Goal: Find contact information

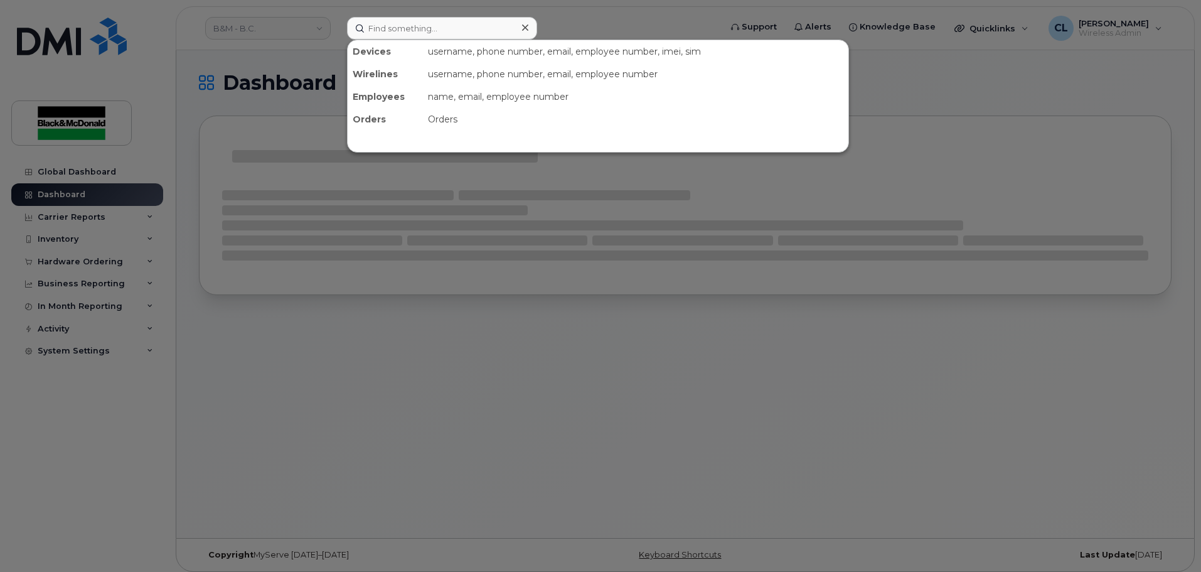
click at [446, 27] on input at bounding box center [442, 28] width 190 height 23
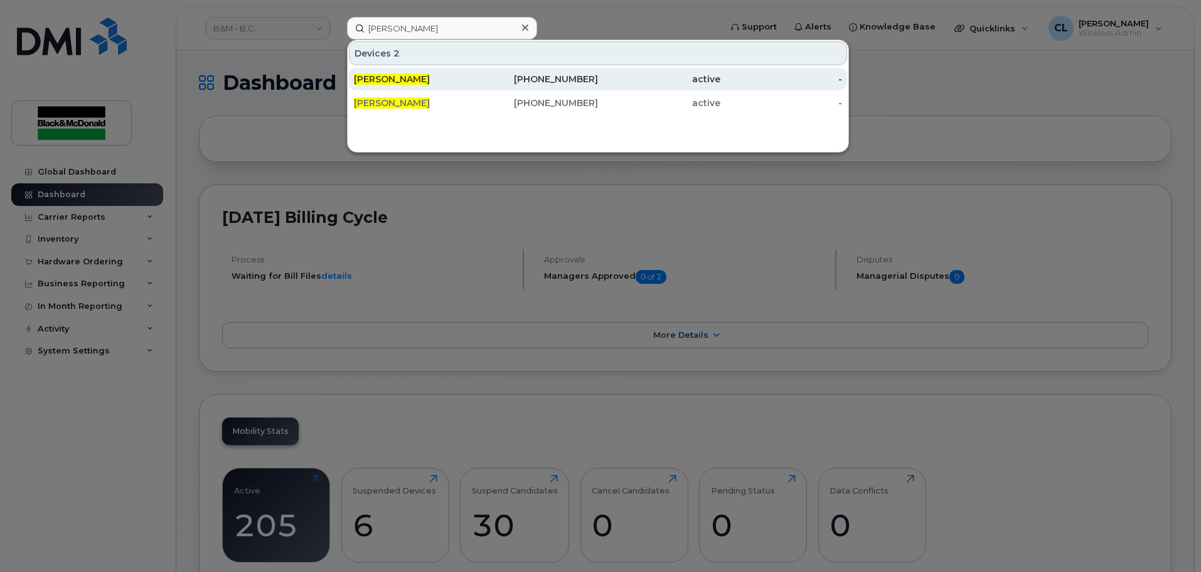
type input "[PERSON_NAME]"
click at [497, 78] on div "604-379-8512" at bounding box center [537, 79] width 122 height 13
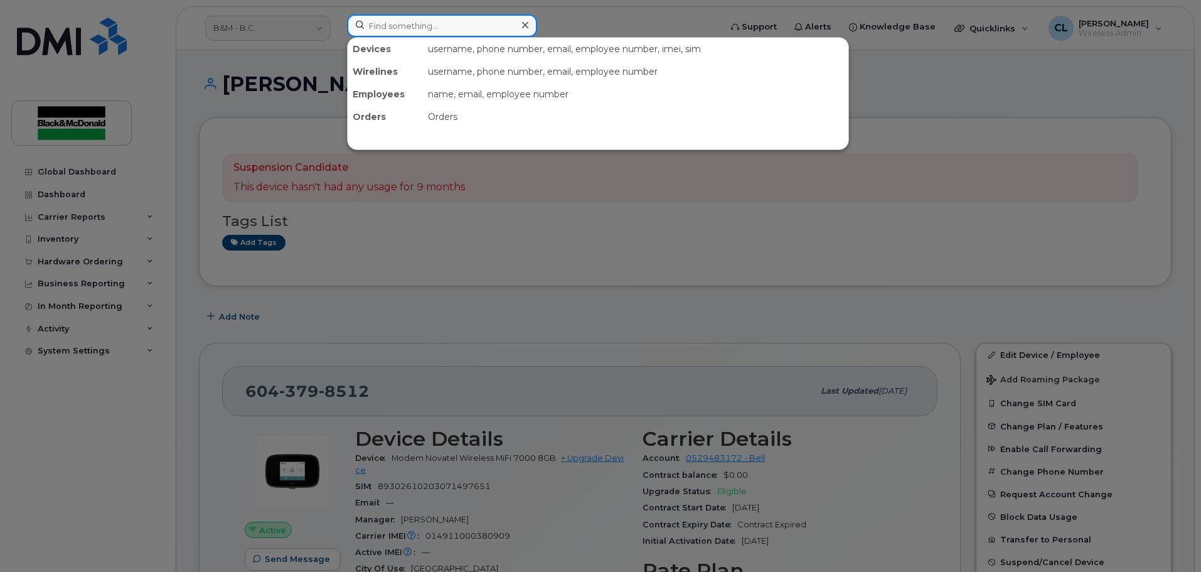
click at [468, 23] on input at bounding box center [442, 25] width 190 height 23
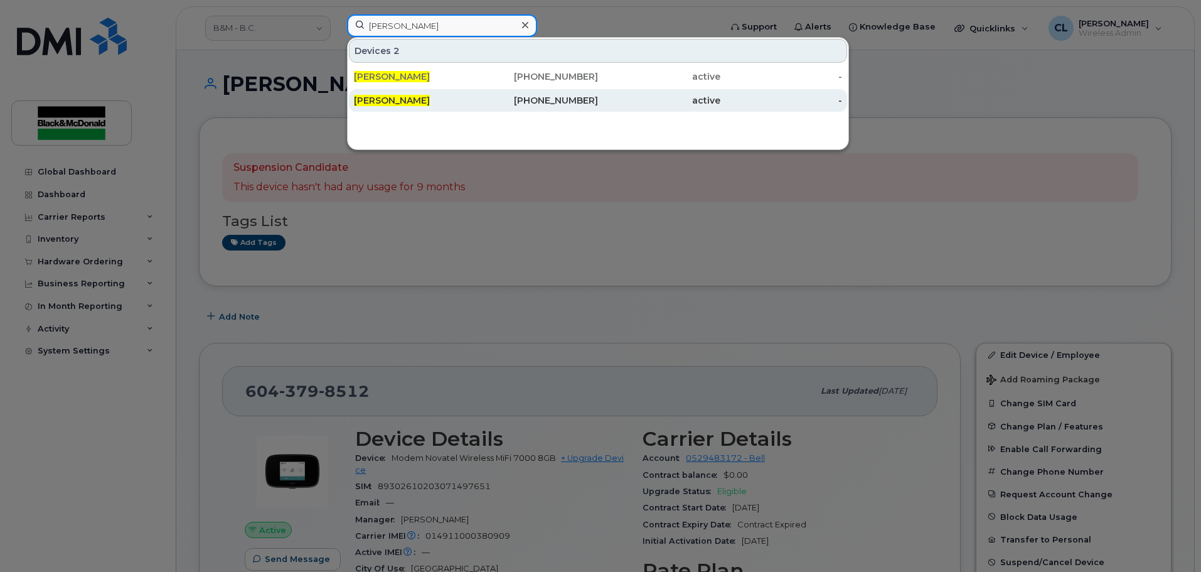
type input "Ray greenwood"
click at [486, 94] on div "604-726-1425" at bounding box center [537, 100] width 122 height 23
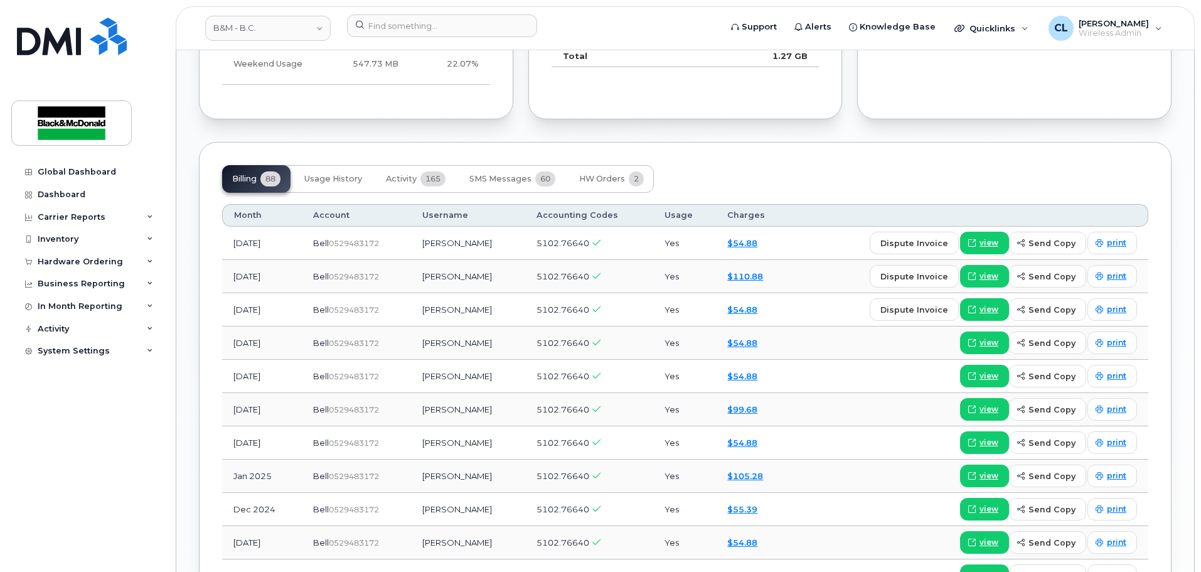
scroll to position [879, 0]
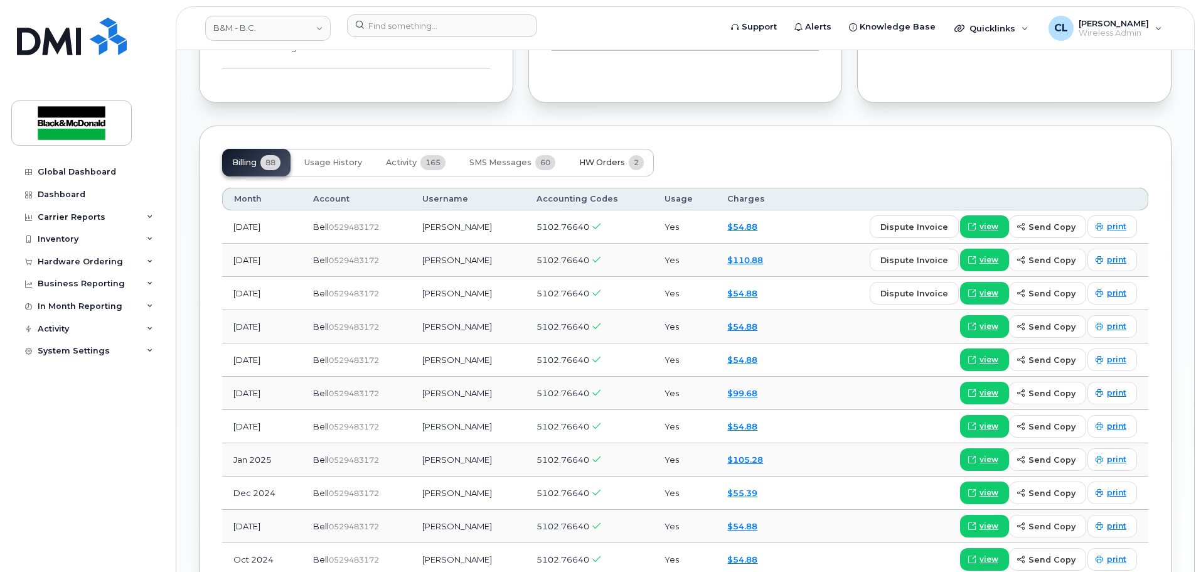
click at [592, 159] on span "HW Orders" at bounding box center [602, 163] width 46 height 10
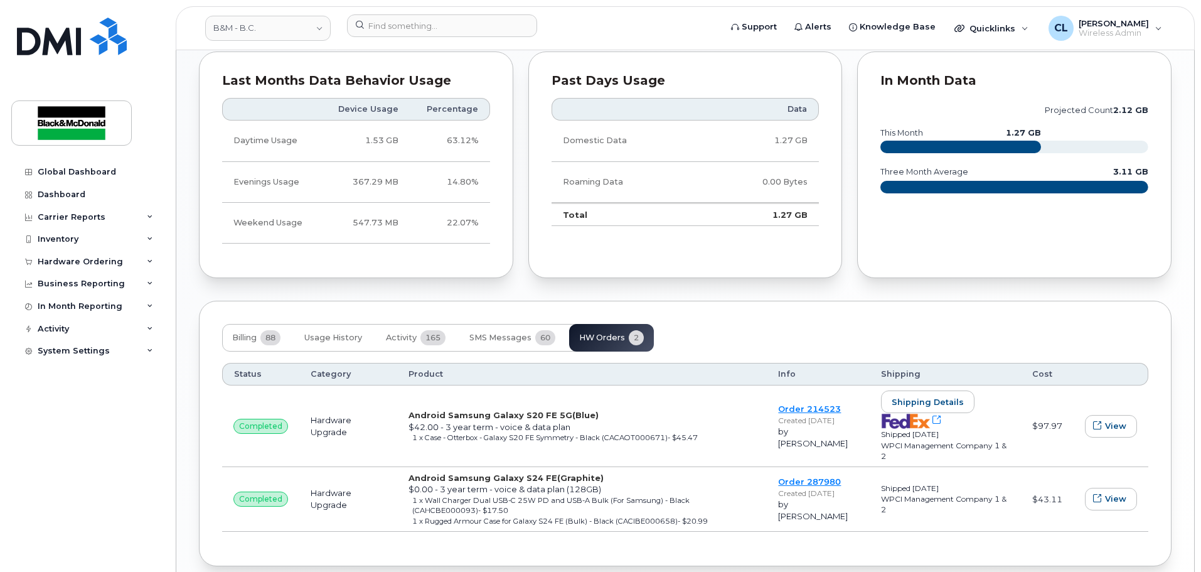
scroll to position [763, 0]
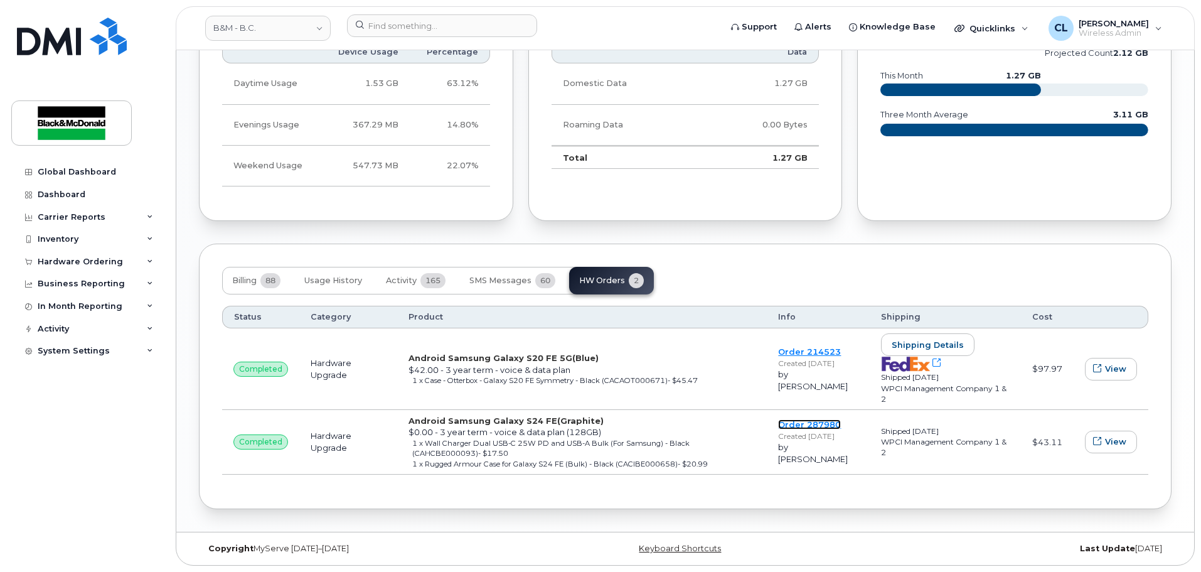
click at [829, 419] on link "Order 287980" at bounding box center [809, 424] width 63 height 10
click at [411, 276] on span "Activity" at bounding box center [401, 281] width 31 height 10
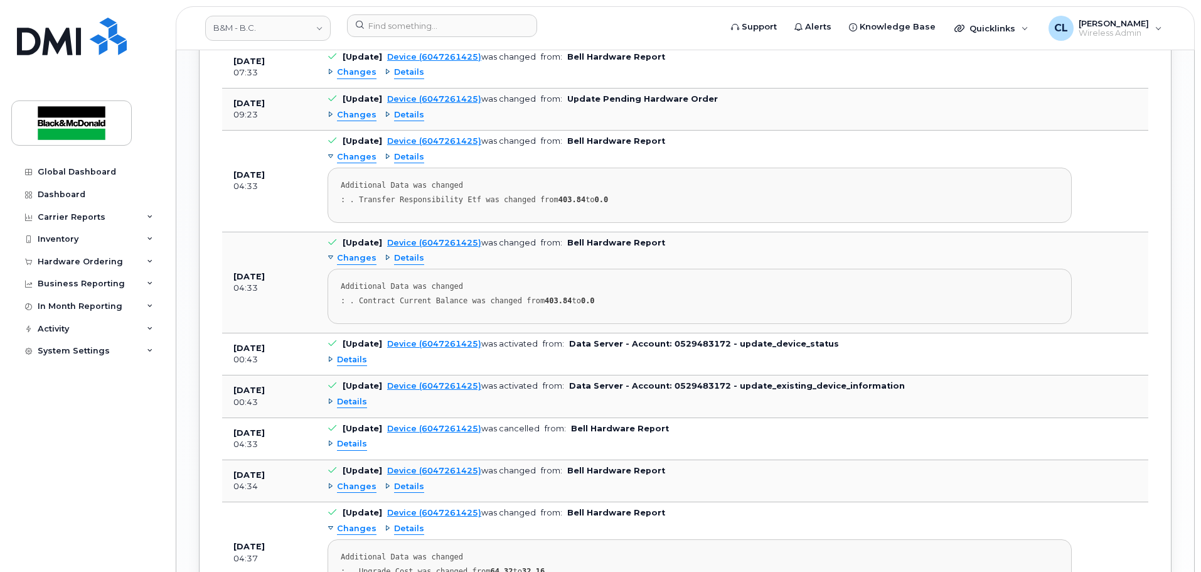
scroll to position [1705, 0]
click at [350, 361] on span "Details" at bounding box center [352, 359] width 30 height 12
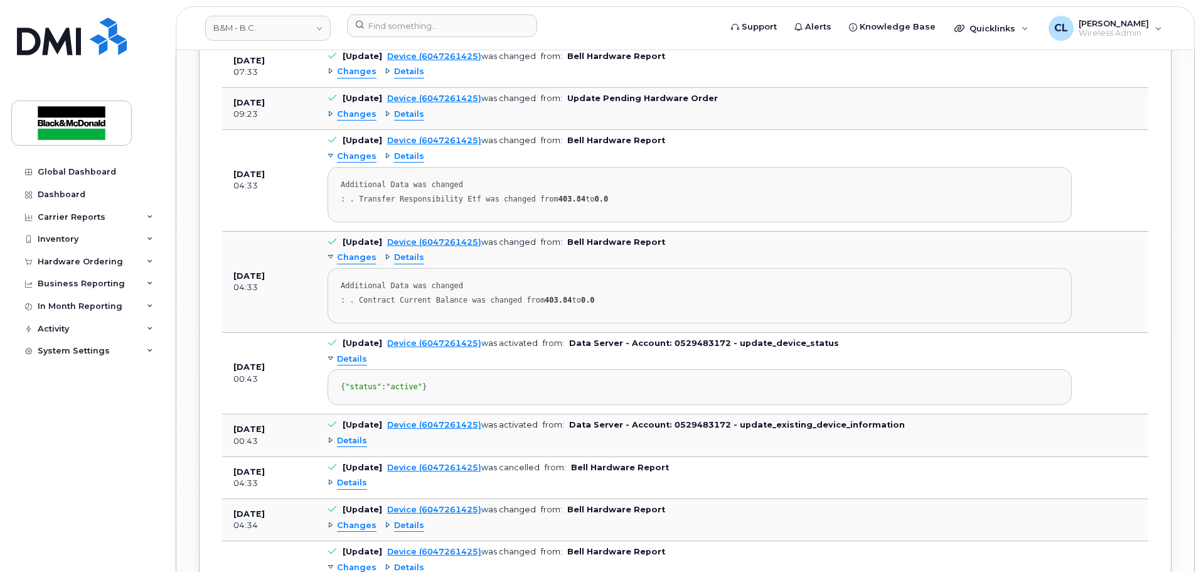
click at [350, 361] on span "Details" at bounding box center [352, 359] width 30 height 12
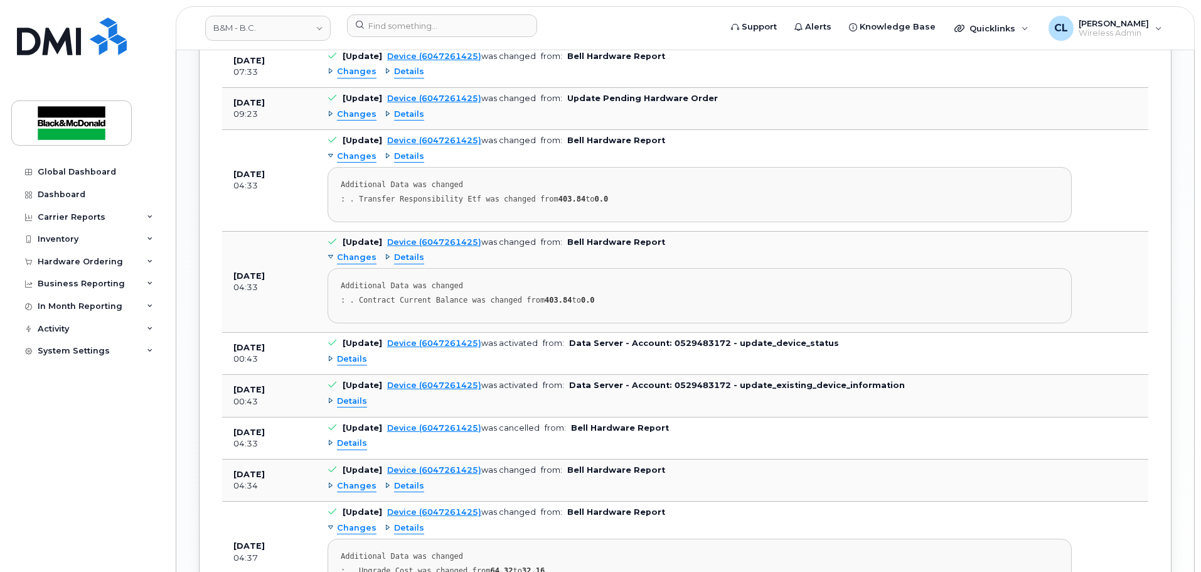
click at [344, 400] on span "Details" at bounding box center [352, 401] width 30 height 12
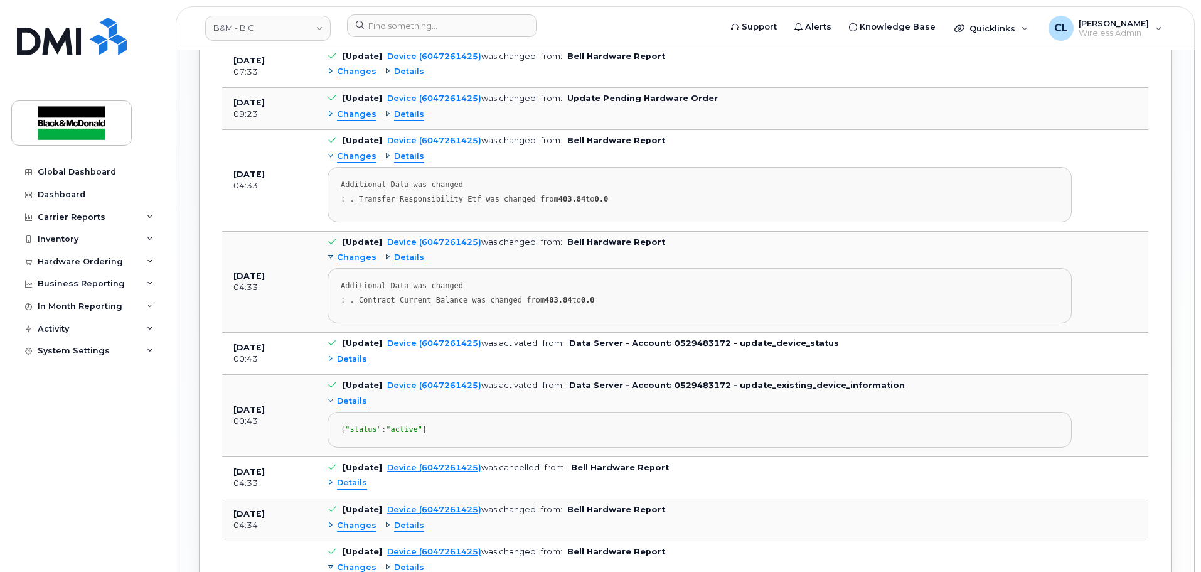
click at [344, 400] on span "Details" at bounding box center [352, 401] width 30 height 12
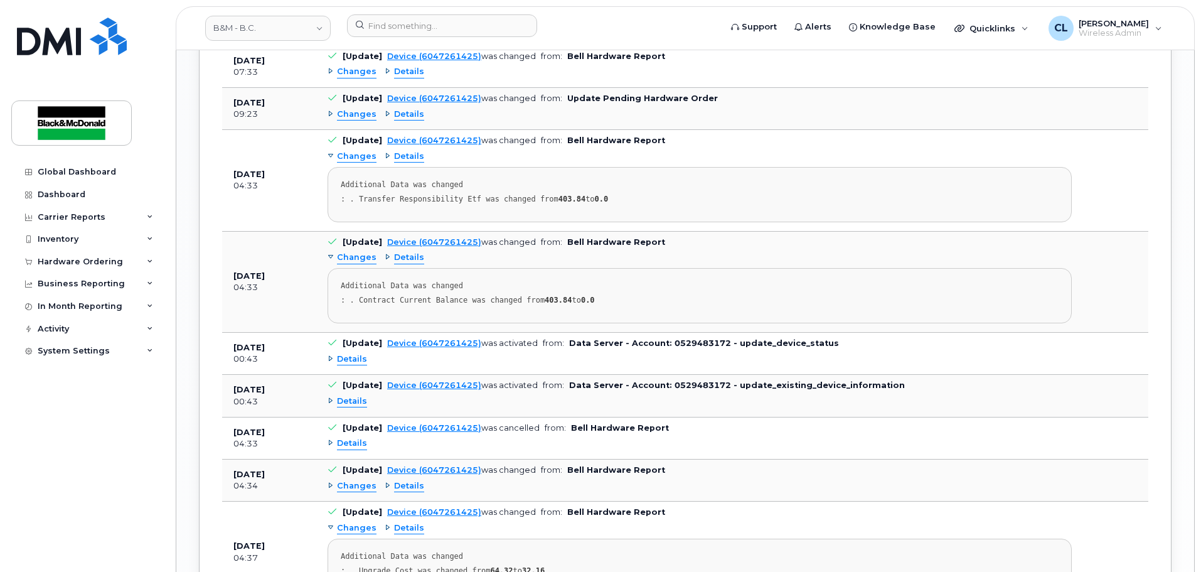
click at [344, 441] on span "Details" at bounding box center [352, 443] width 30 height 12
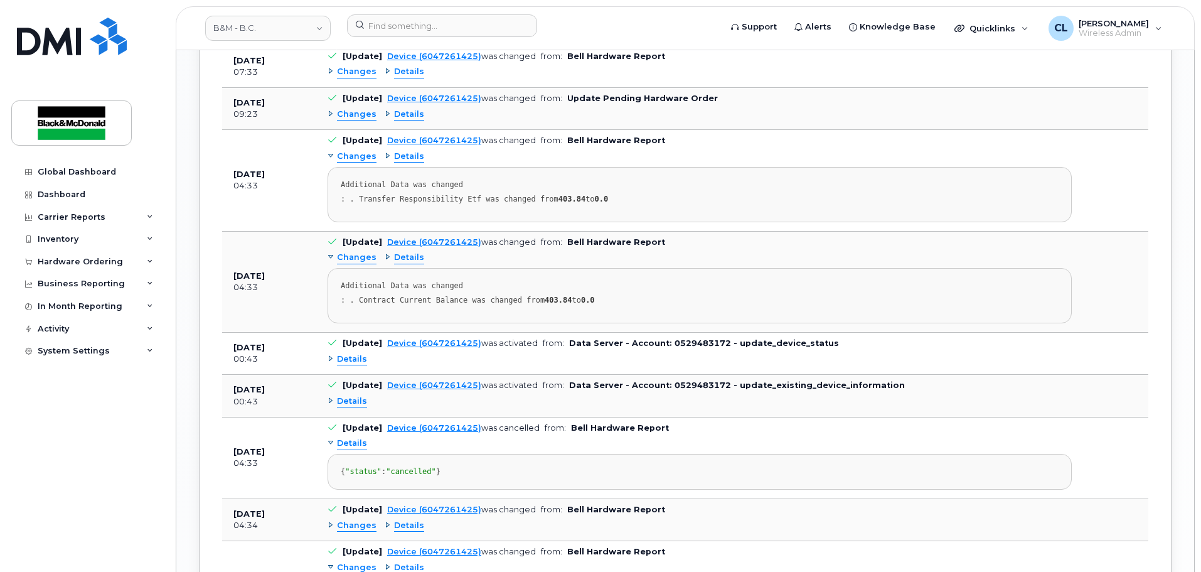
click at [345, 441] on span "Details" at bounding box center [352, 443] width 30 height 12
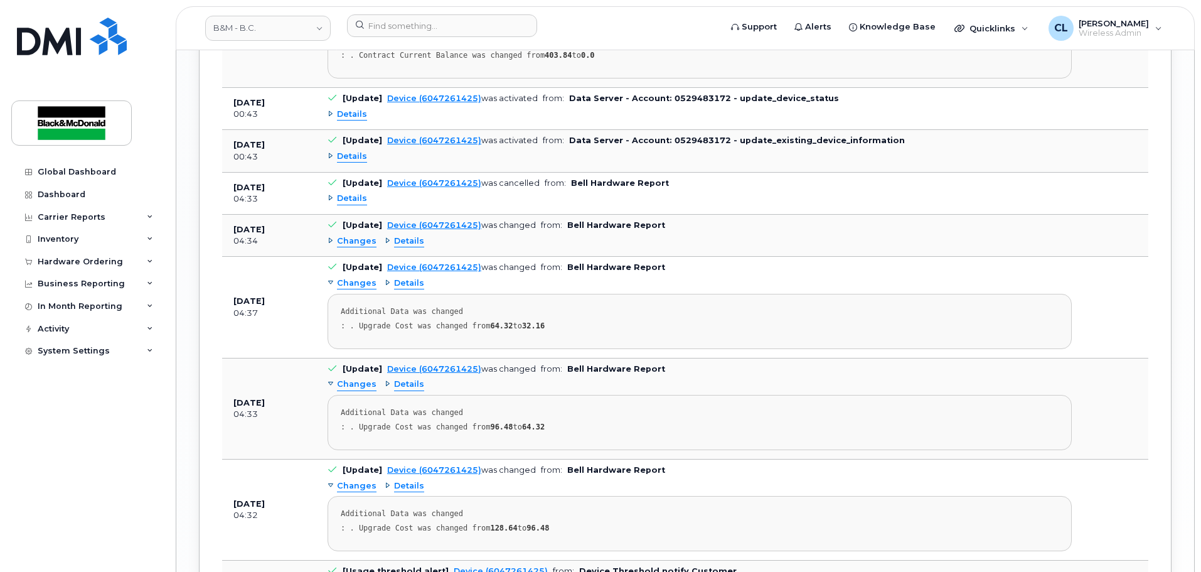
scroll to position [1956, 0]
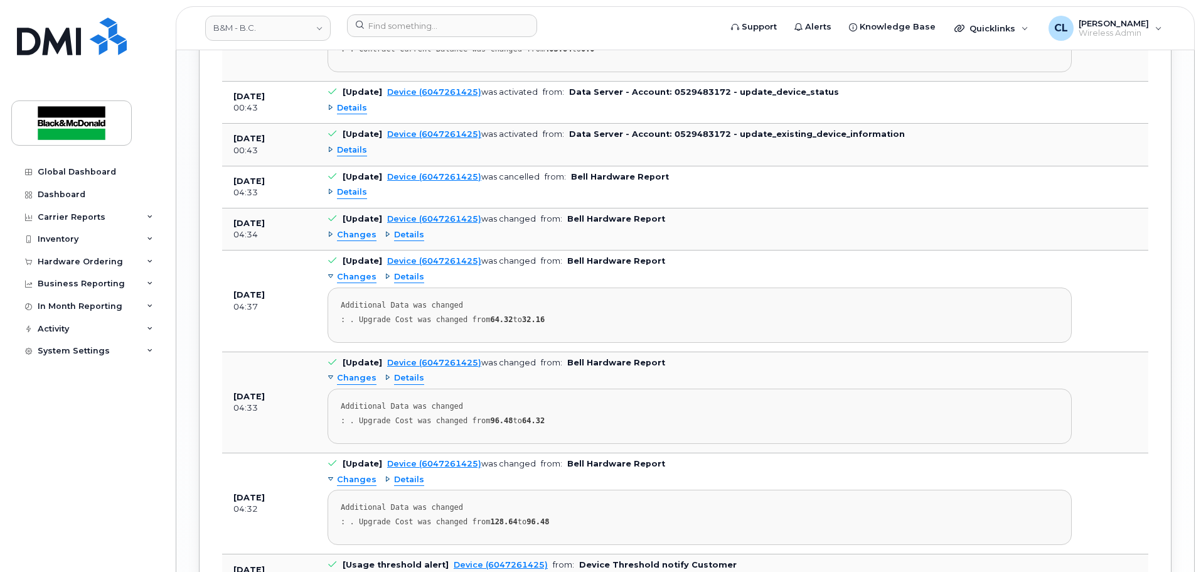
click at [353, 233] on span "Changes" at bounding box center [357, 235] width 40 height 12
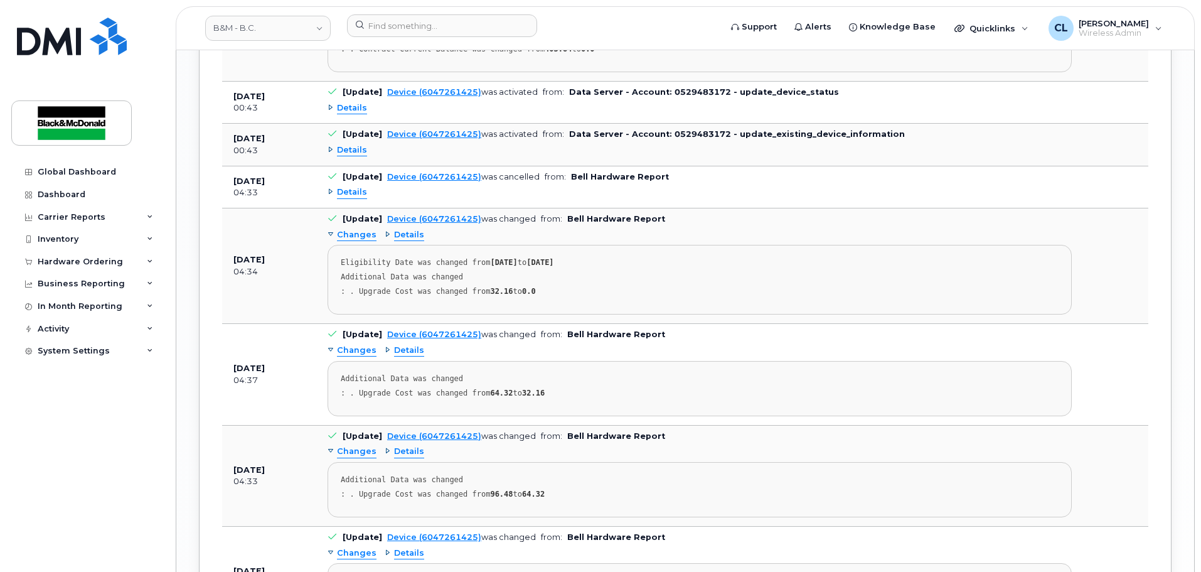
click at [353, 233] on span "Changes" at bounding box center [357, 235] width 40 height 12
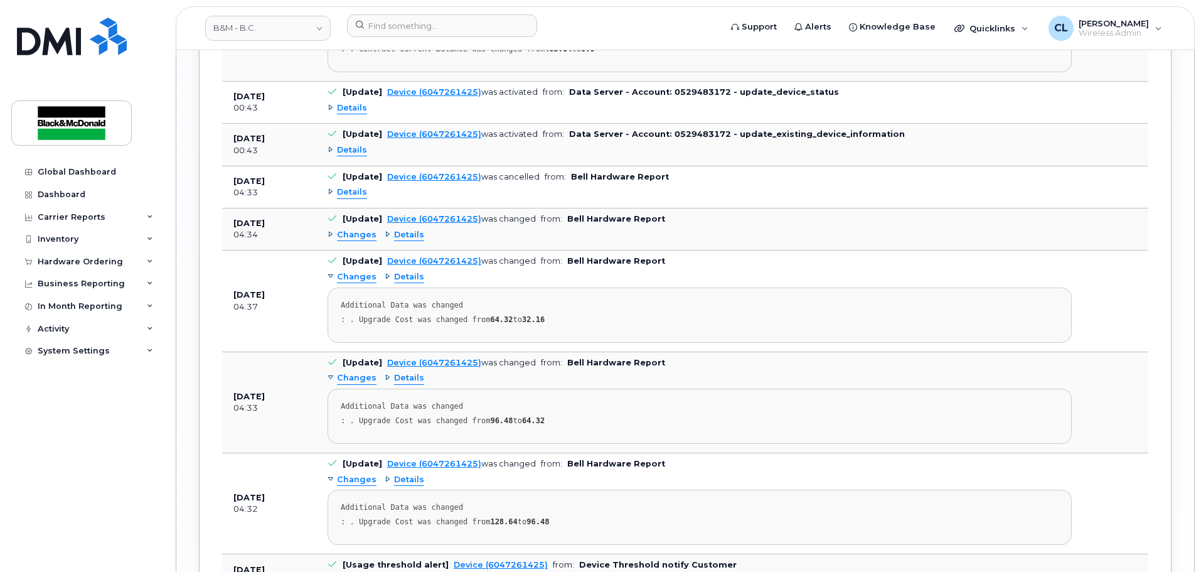
click at [357, 196] on span "Details" at bounding box center [352, 192] width 30 height 12
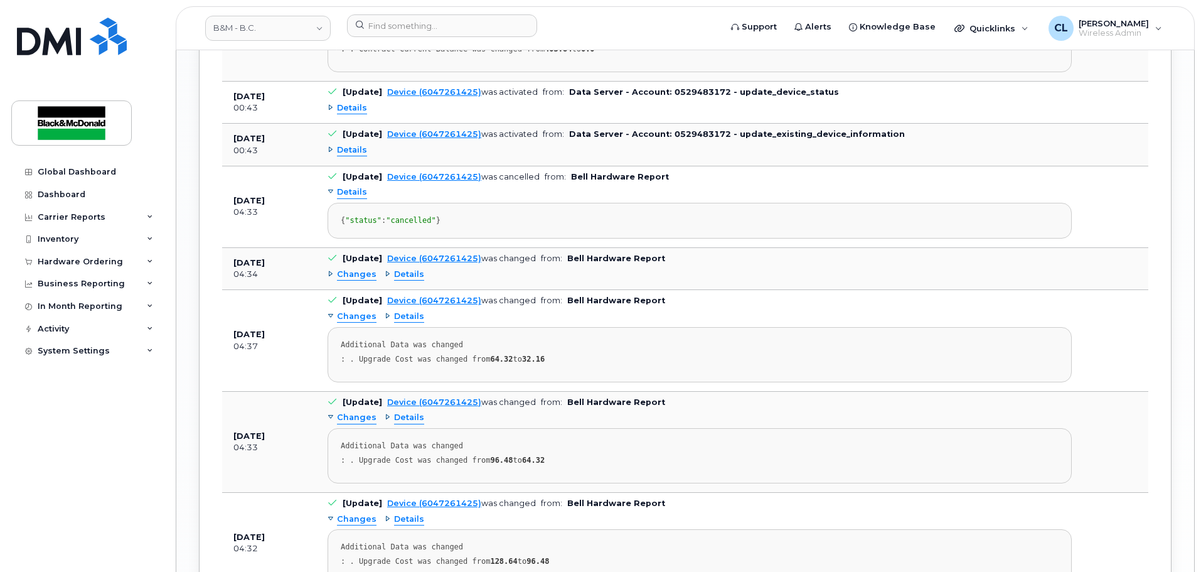
click at [357, 196] on span "Details" at bounding box center [352, 192] width 30 height 12
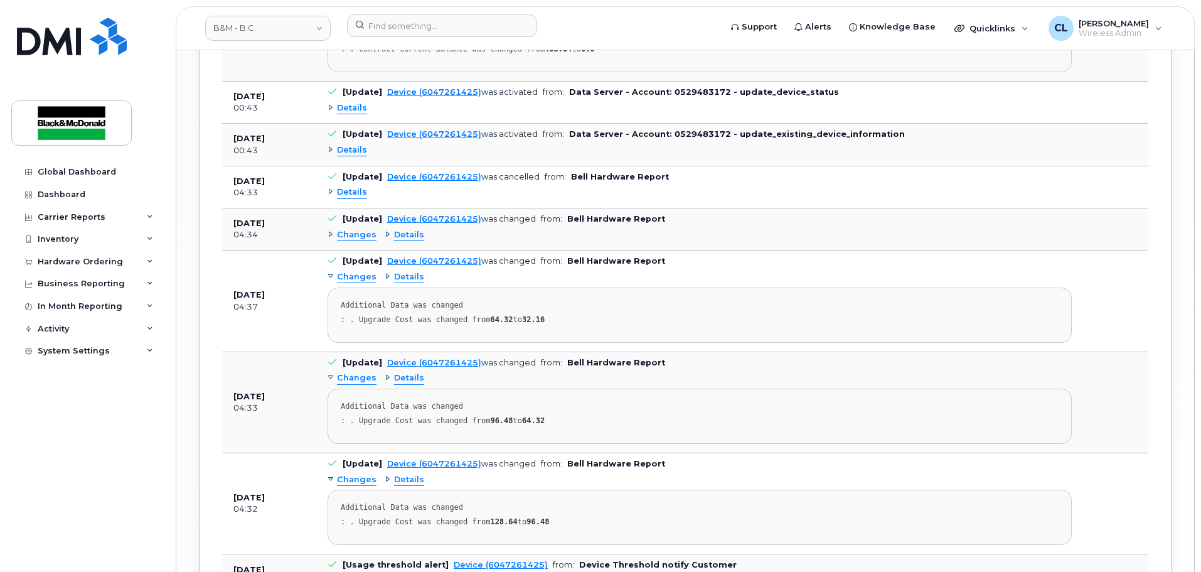
click at [356, 153] on span "Details" at bounding box center [352, 150] width 30 height 12
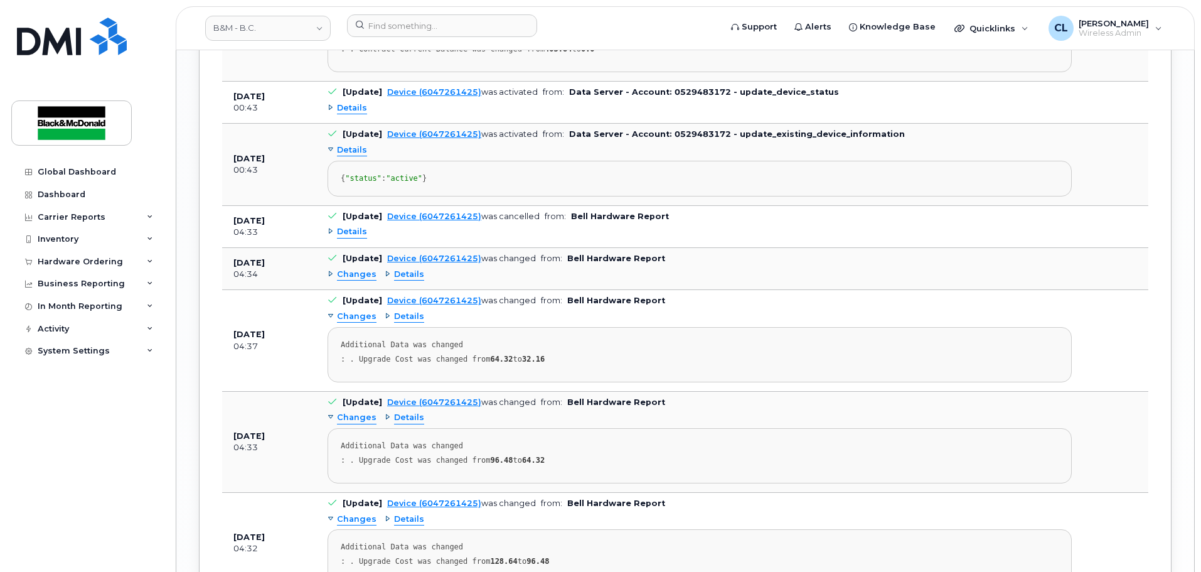
click at [356, 153] on span "Details" at bounding box center [352, 150] width 30 height 12
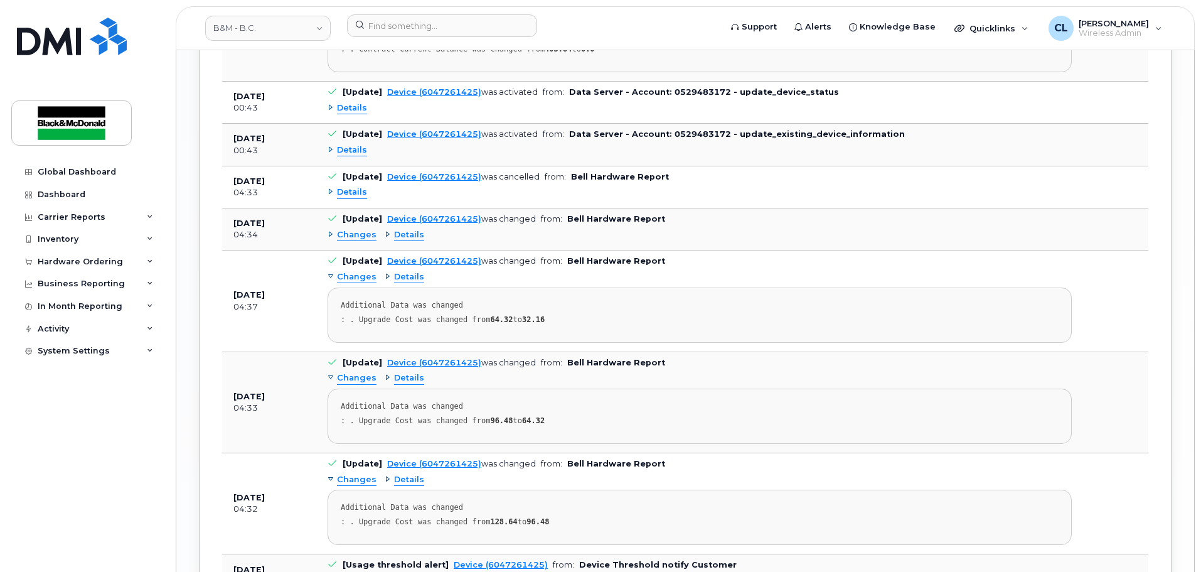
click at [363, 113] on span "Details" at bounding box center [352, 108] width 30 height 12
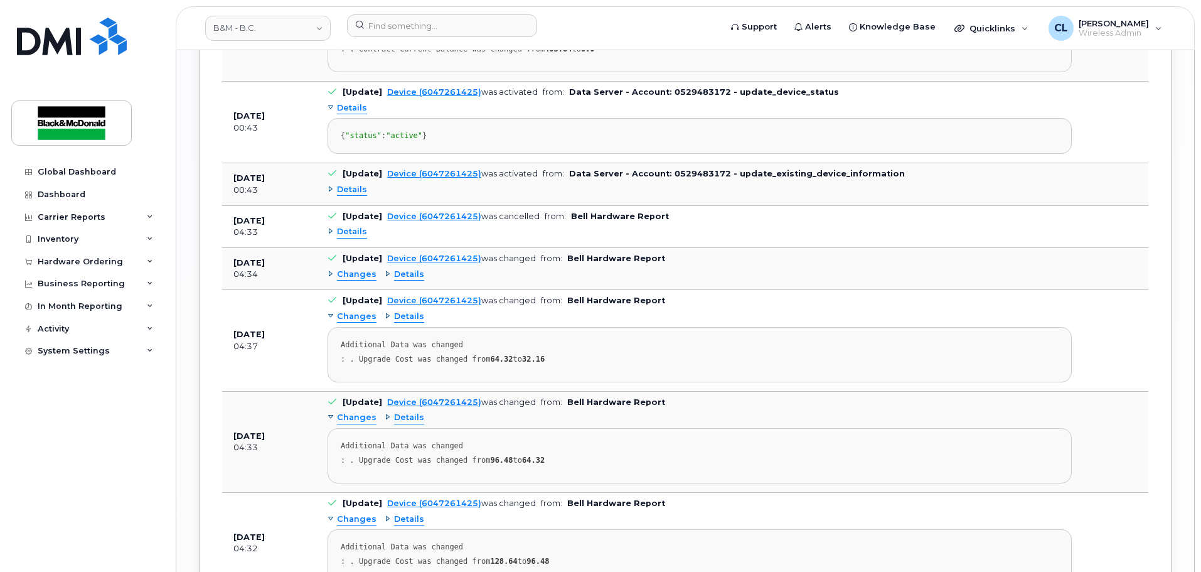
click at [363, 113] on span "Details" at bounding box center [352, 108] width 30 height 12
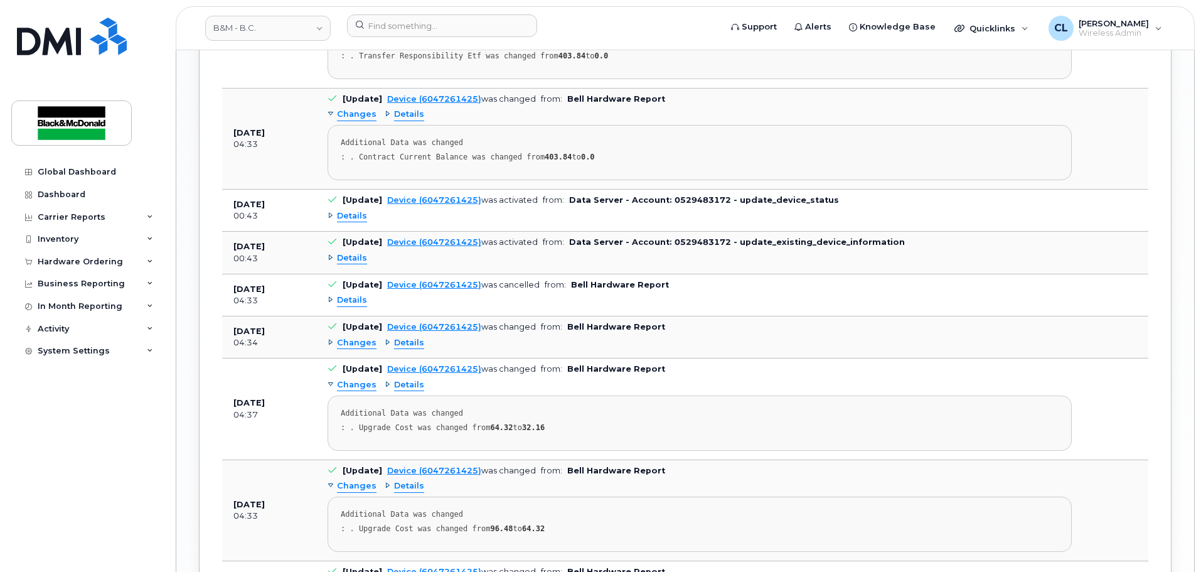
scroll to position [1642, 0]
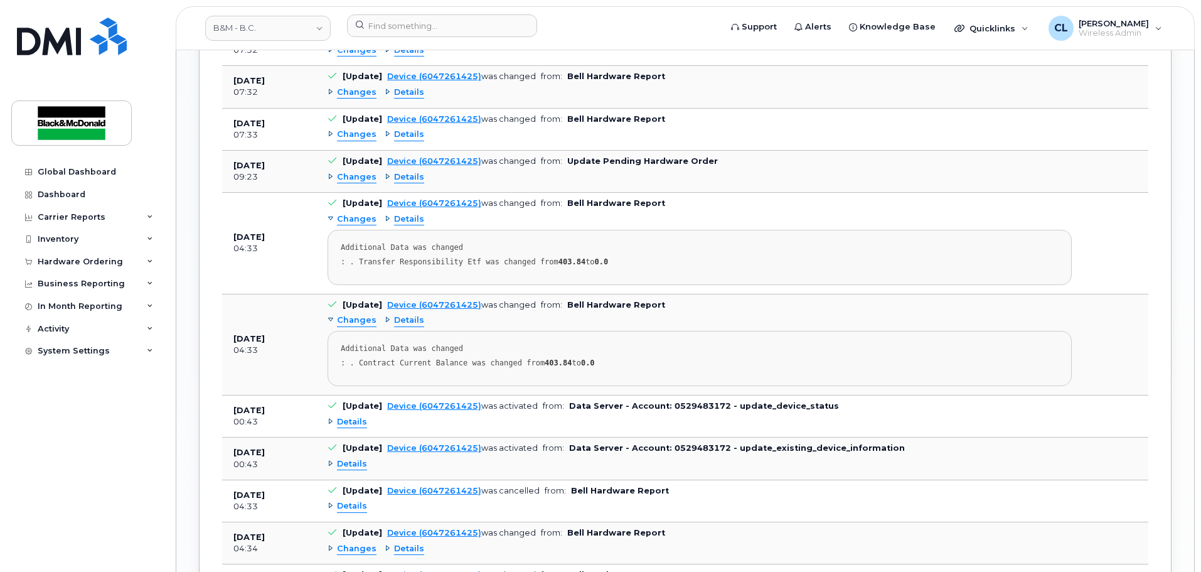
click at [357, 318] on span "Changes" at bounding box center [357, 320] width 40 height 12
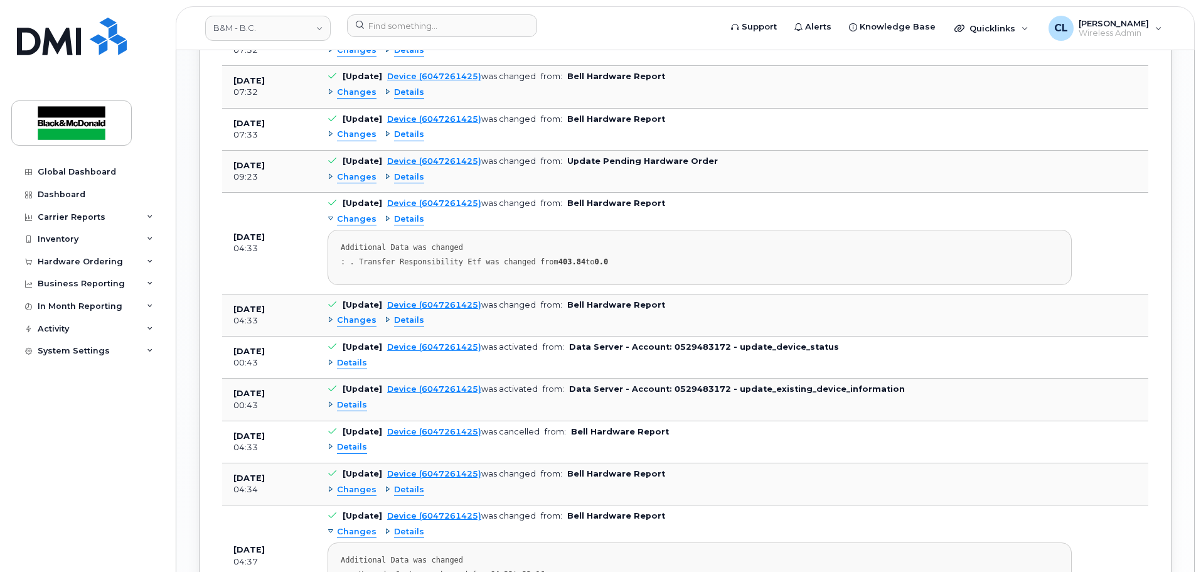
click at [363, 222] on span "Changes" at bounding box center [357, 219] width 40 height 12
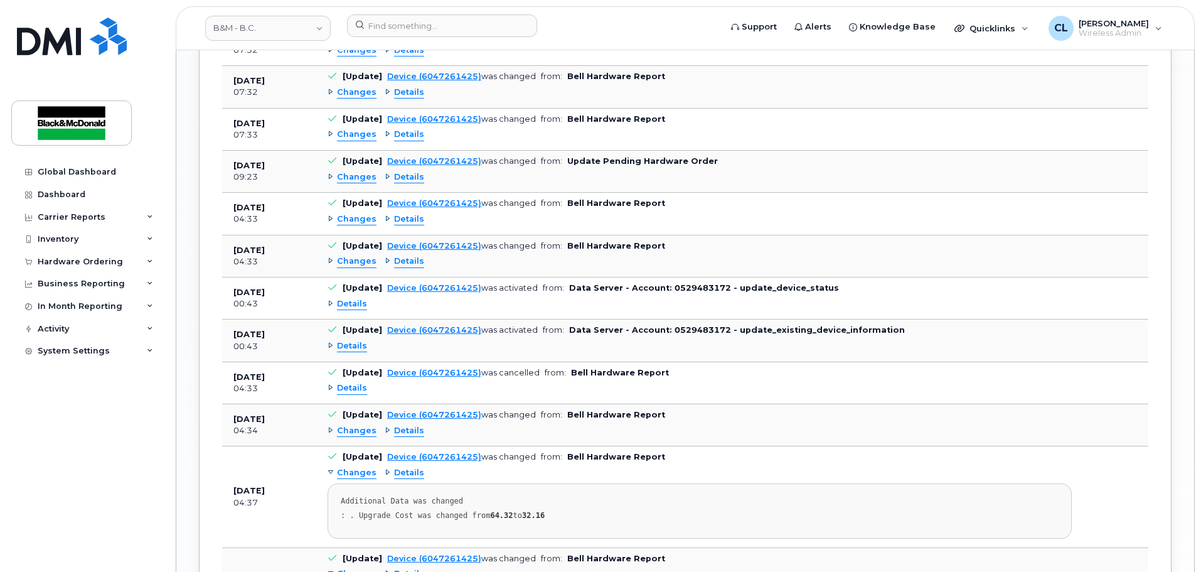
click at [364, 470] on span "Changes" at bounding box center [357, 473] width 40 height 12
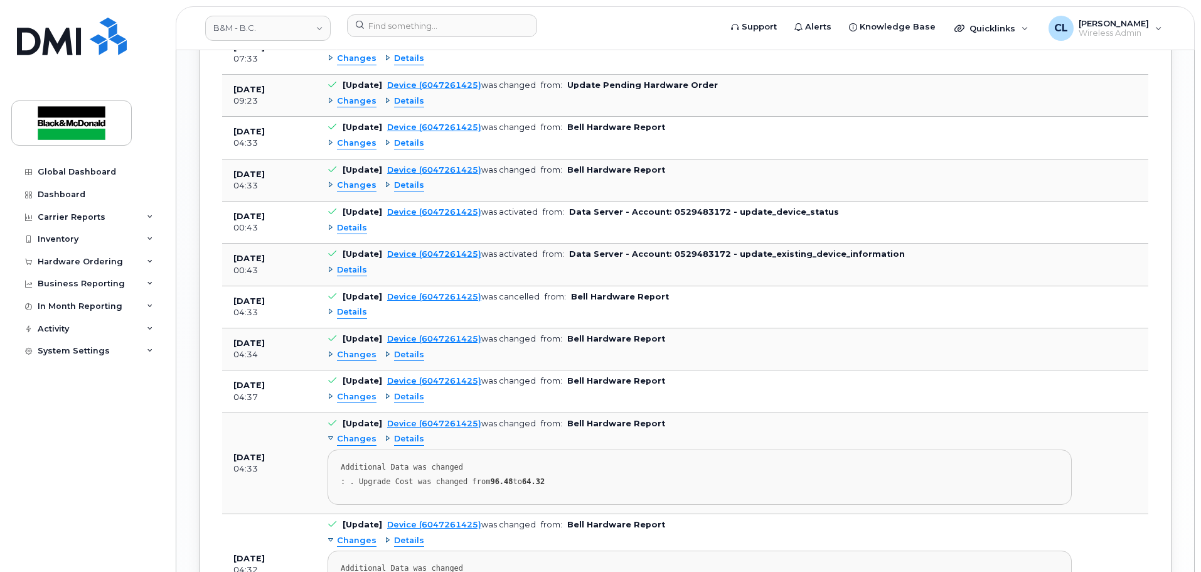
scroll to position [1830, 0]
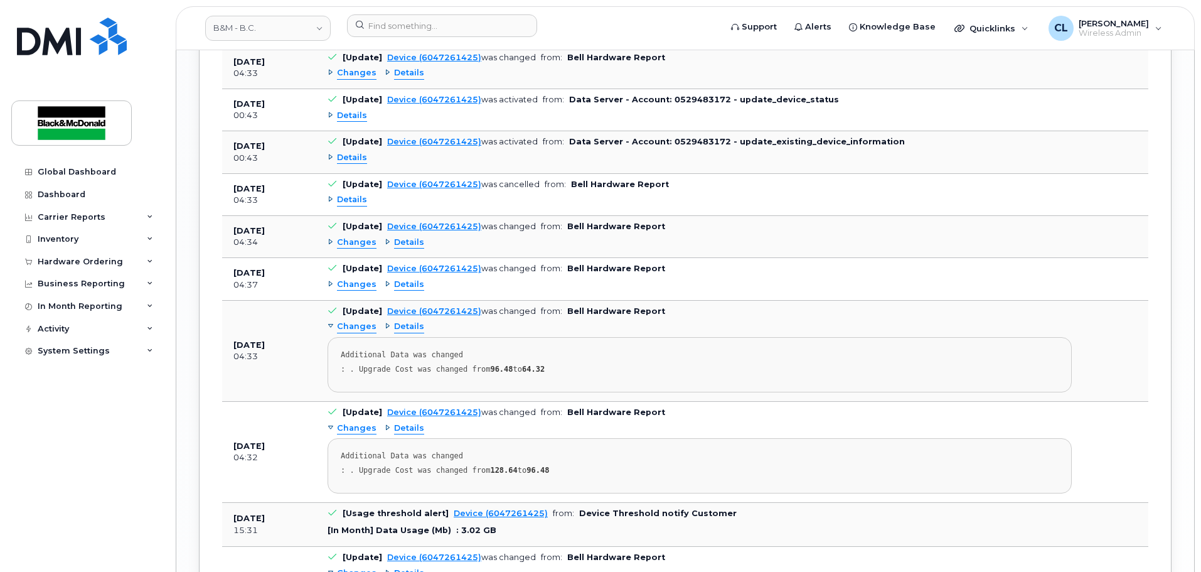
click at [363, 323] on span "Changes" at bounding box center [357, 327] width 40 height 12
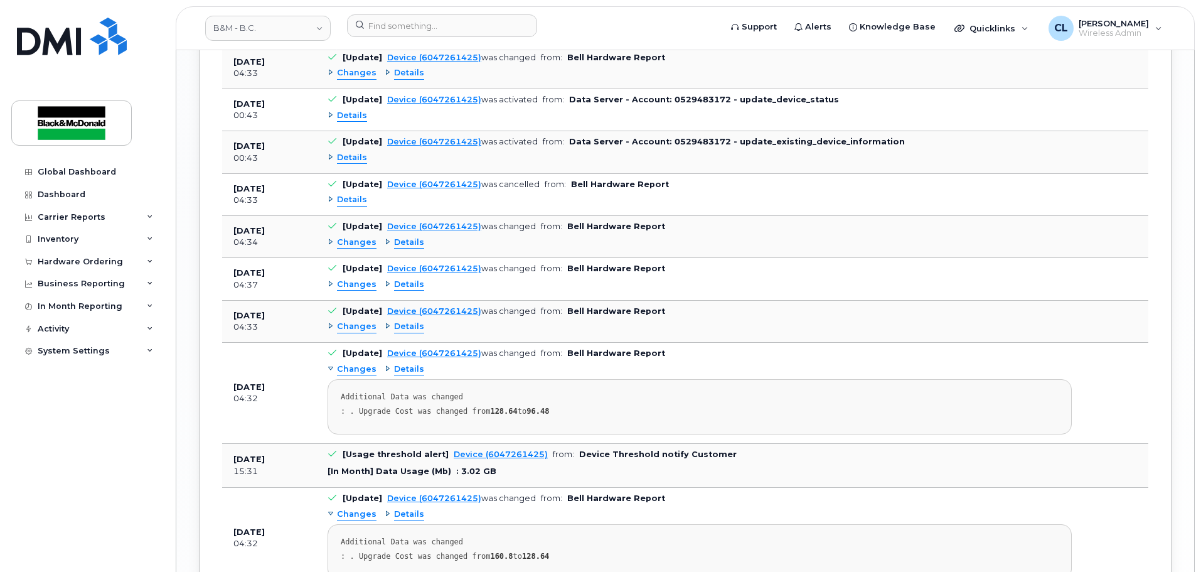
click at [356, 375] on span "Changes" at bounding box center [357, 369] width 40 height 12
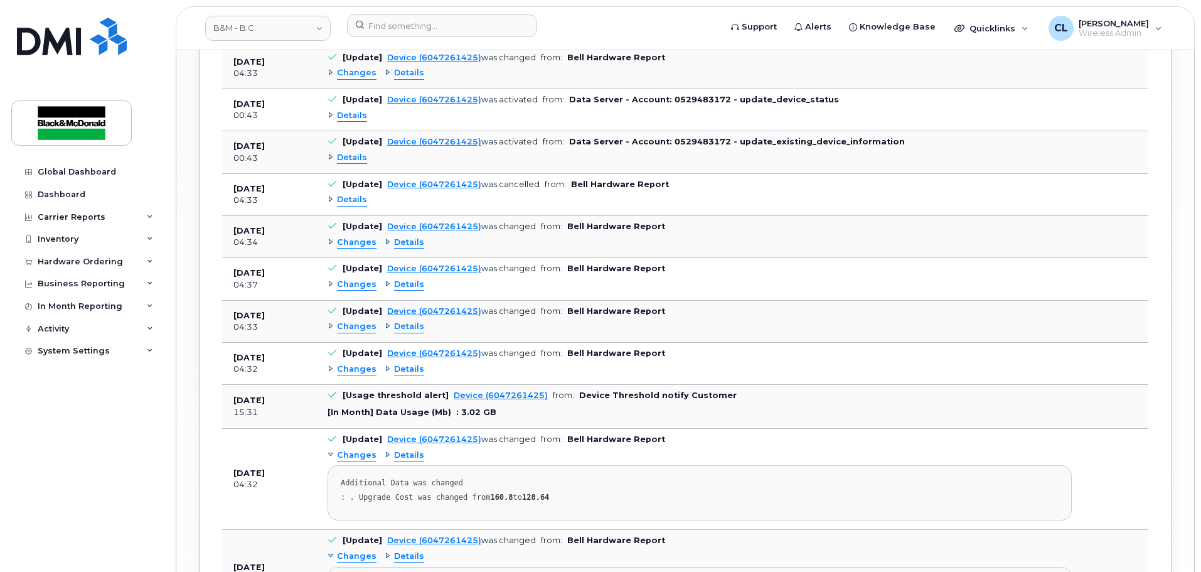
click at [352, 459] on span "Changes" at bounding box center [357, 455] width 40 height 12
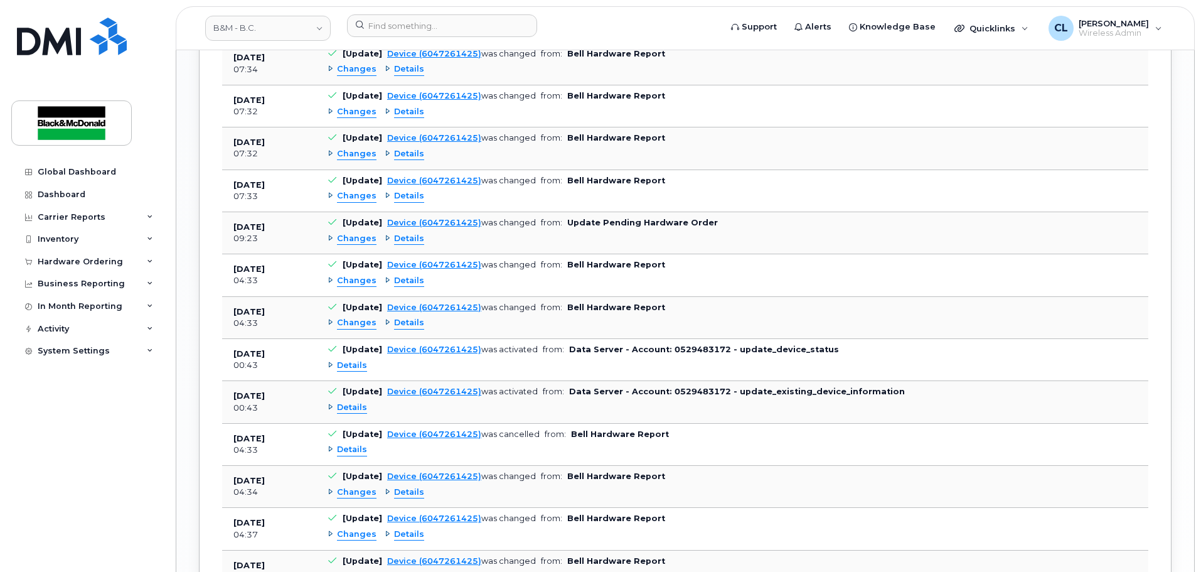
scroll to position [1579, 0]
click at [353, 322] on span "Changes" at bounding box center [357, 324] width 40 height 12
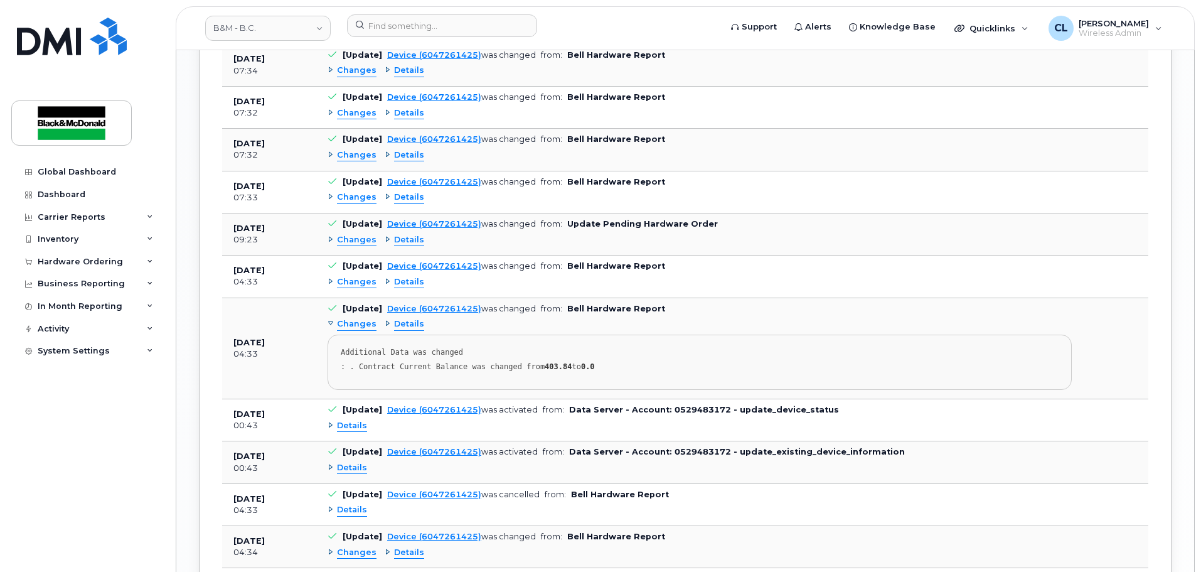
click at [353, 322] on span "Changes" at bounding box center [357, 324] width 40 height 12
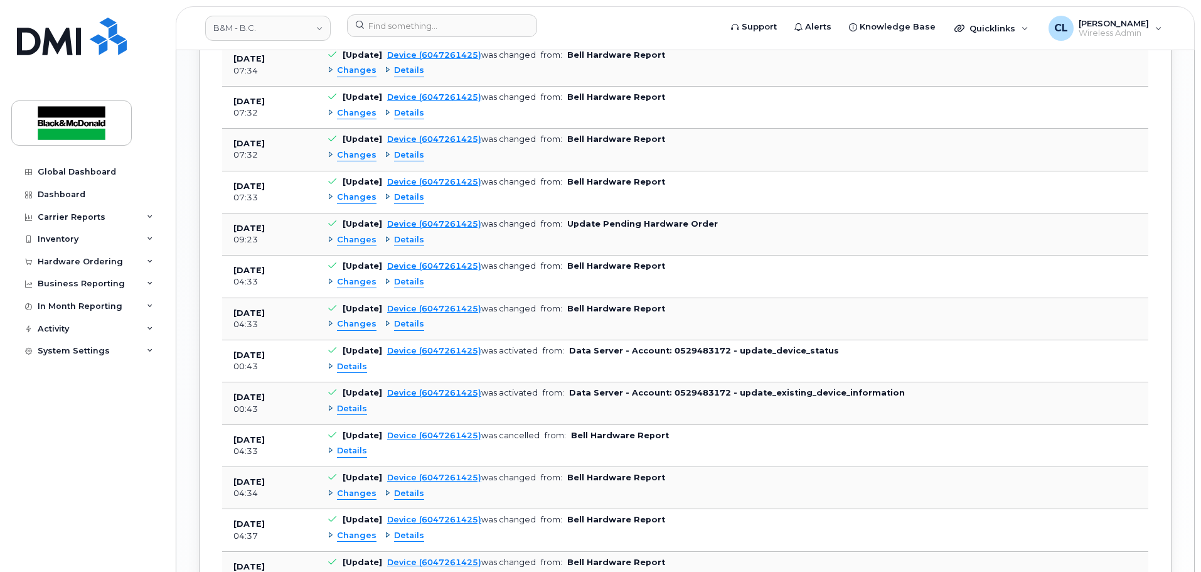
click at [361, 284] on span "Changes" at bounding box center [357, 282] width 40 height 12
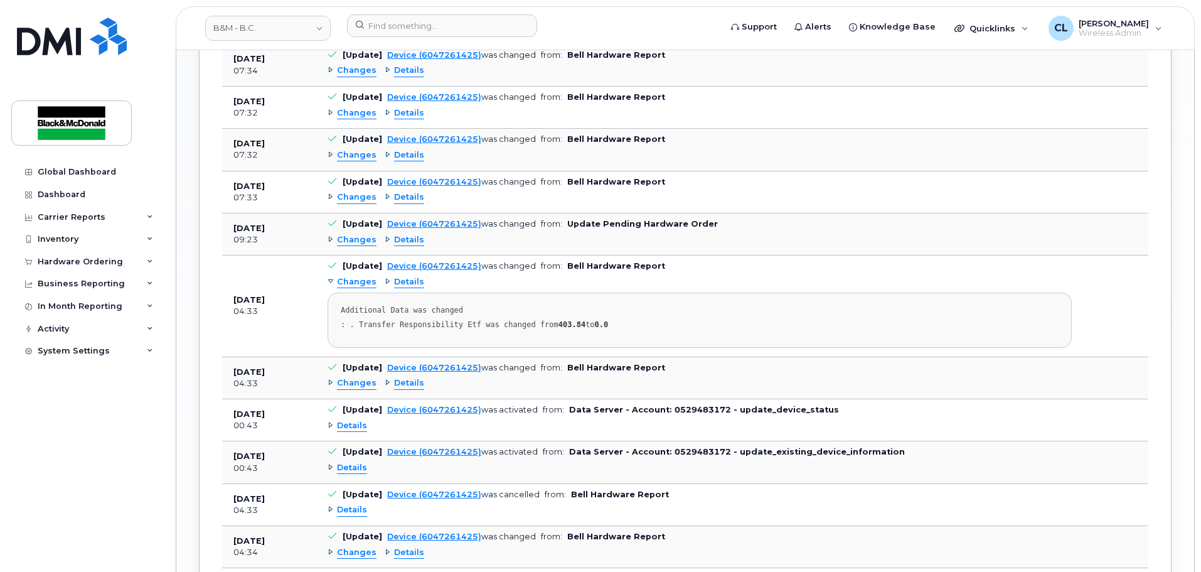
click at [361, 284] on span "Changes" at bounding box center [357, 282] width 40 height 12
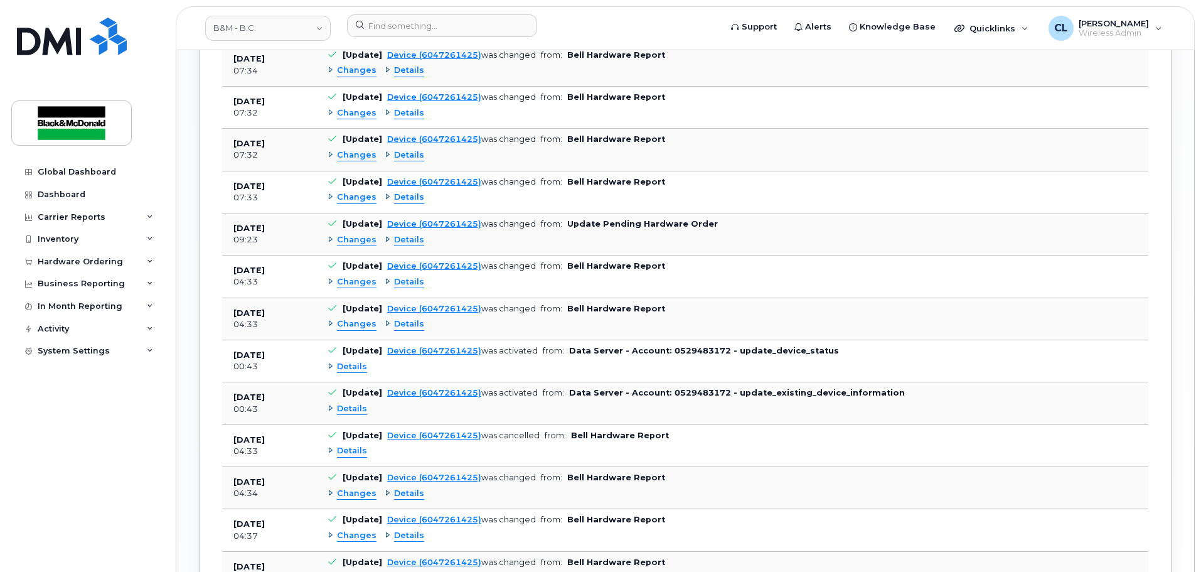
click at [368, 239] on span "Changes" at bounding box center [357, 240] width 40 height 12
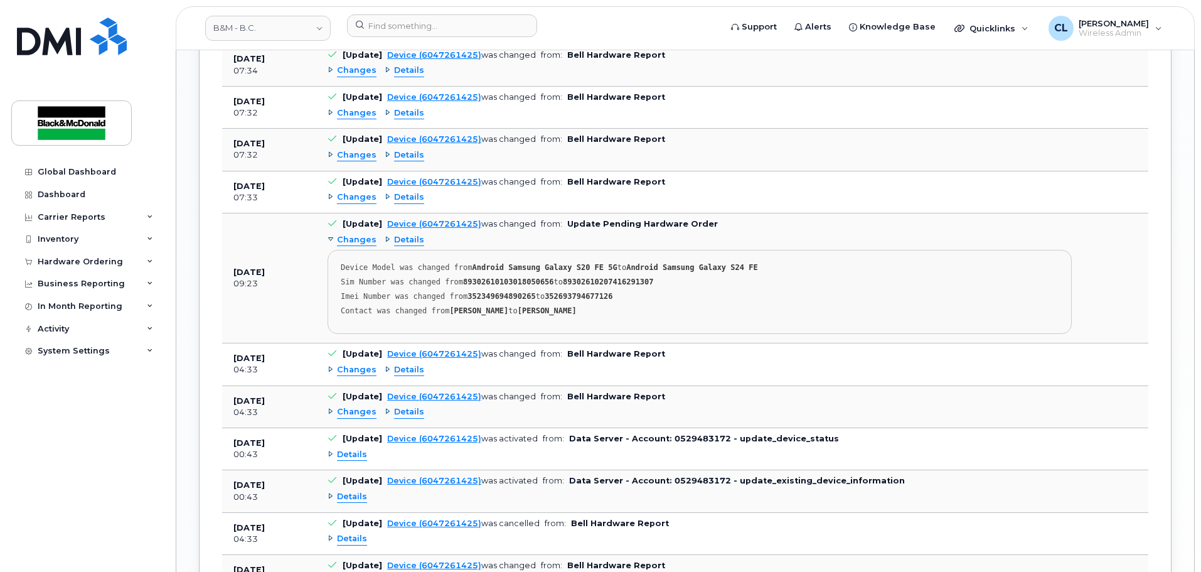
click at [368, 239] on span "Changes" at bounding box center [357, 240] width 40 height 12
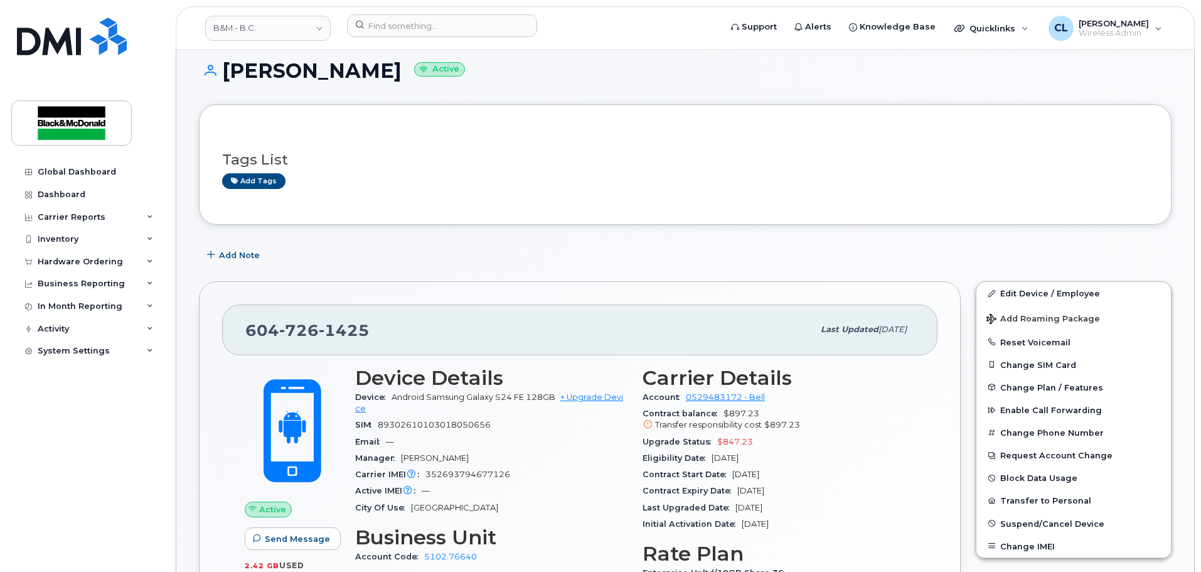
scroll to position [0, 0]
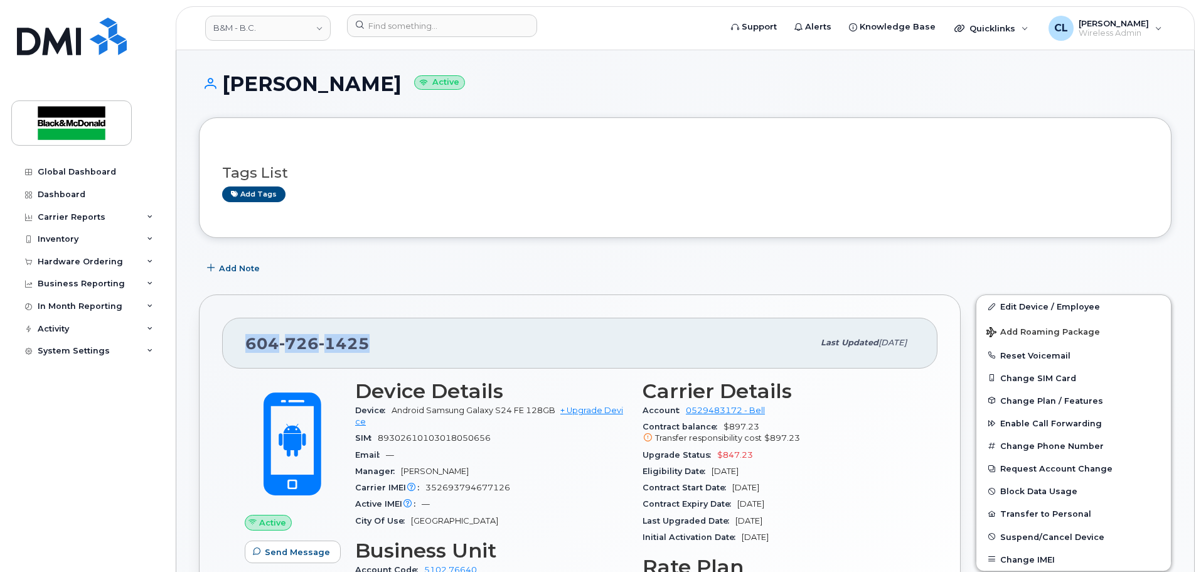
drag, startPoint x: 392, startPoint y: 346, endPoint x: 245, endPoint y: 347, distance: 147.5
click at [245, 347] on div "604 726 1425 Last updated Sep 09, 2025" at bounding box center [579, 343] width 715 height 50
copy span "604 726 1425"
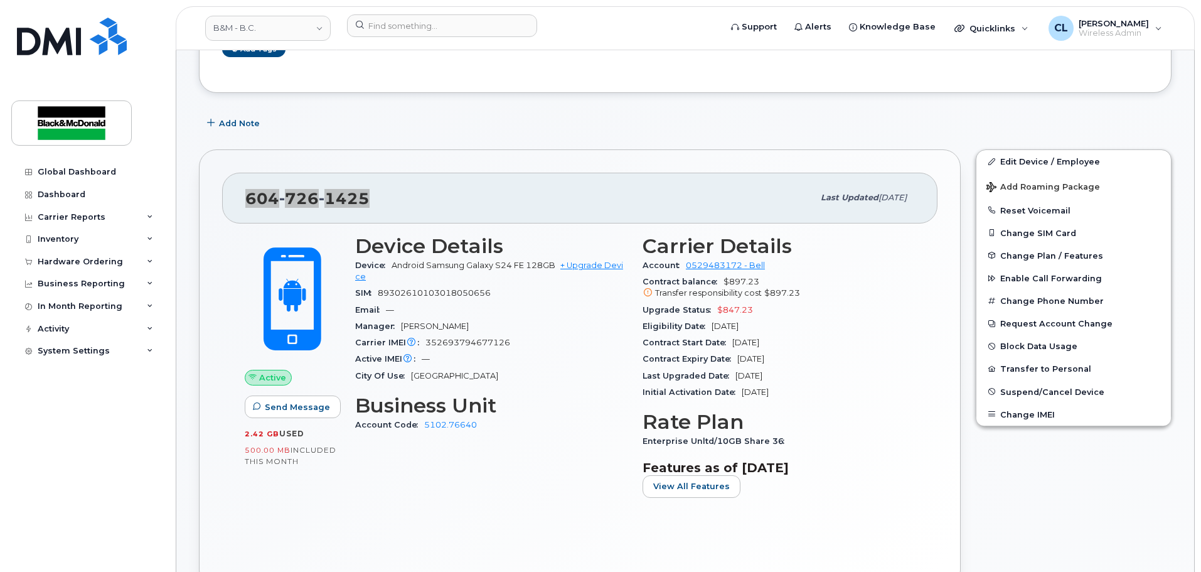
scroll to position [188, 0]
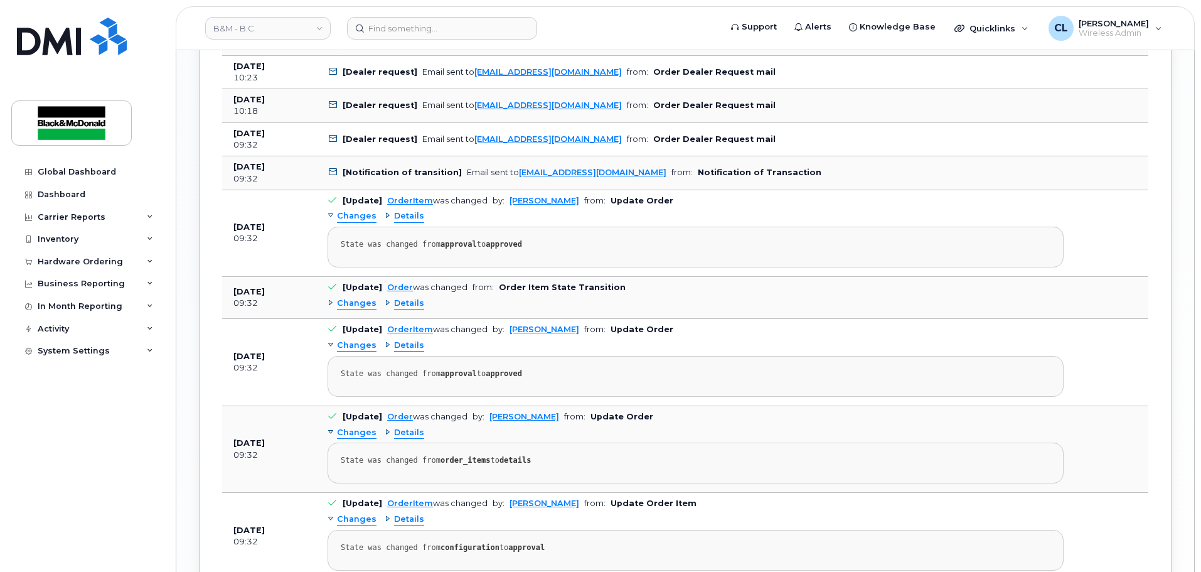
scroll to position [2362, 0]
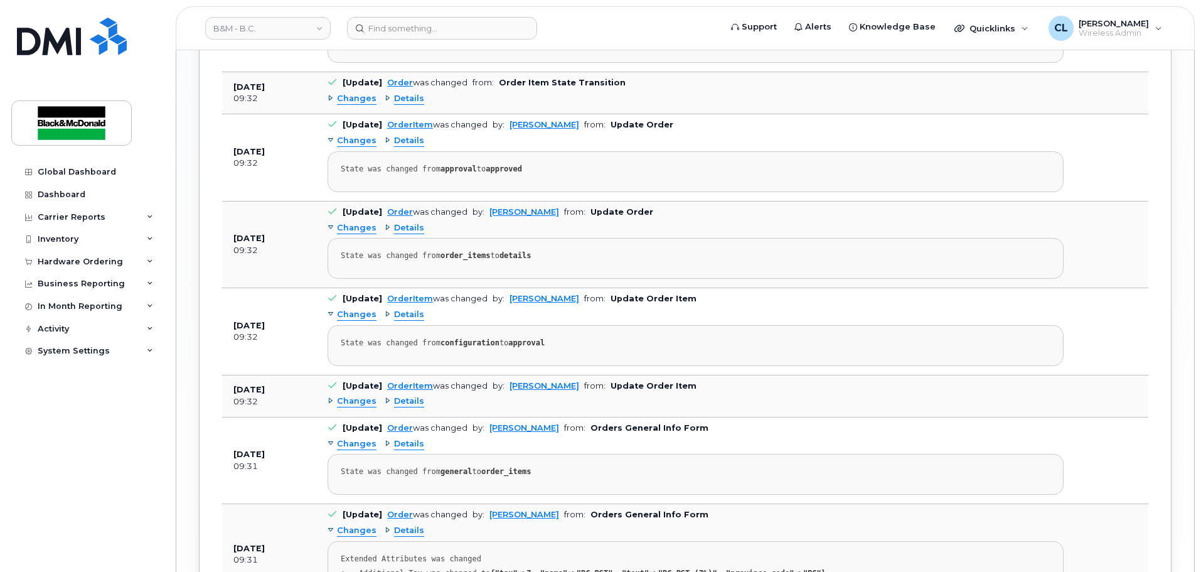
click at [399, 105] on span "Details" at bounding box center [409, 99] width 30 height 12
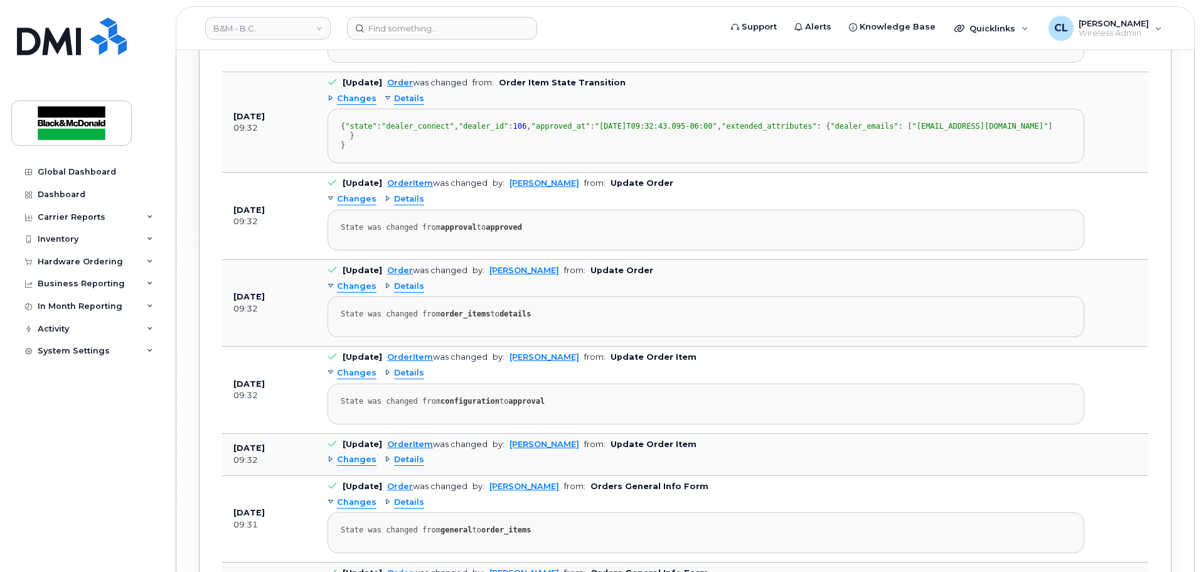
click at [399, 105] on span "Details" at bounding box center [409, 99] width 30 height 12
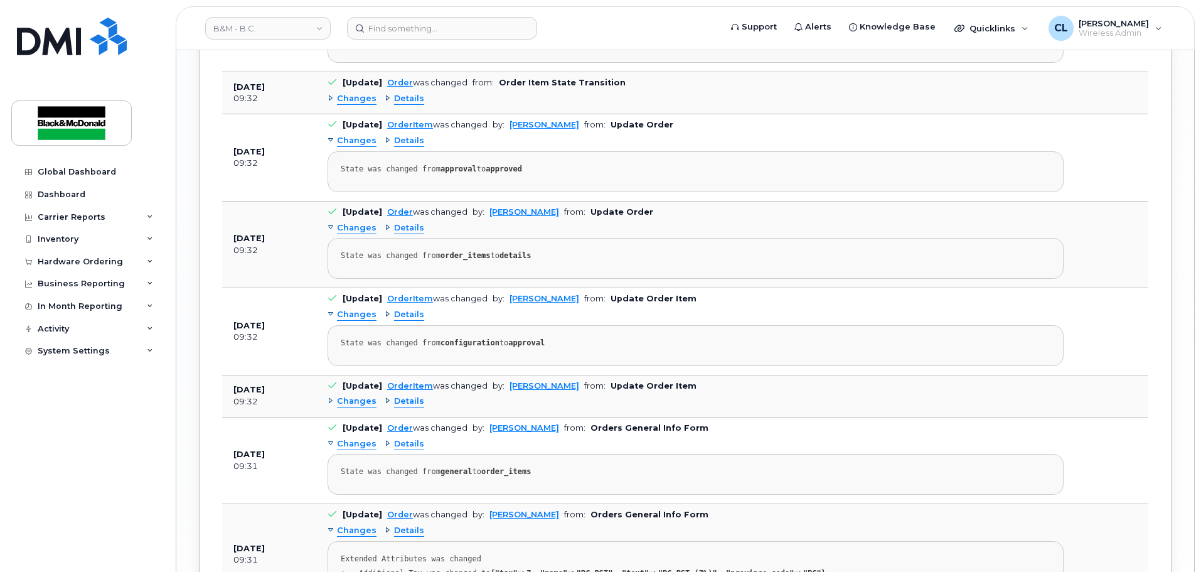
click at [405, 147] on span "Details" at bounding box center [409, 141] width 30 height 12
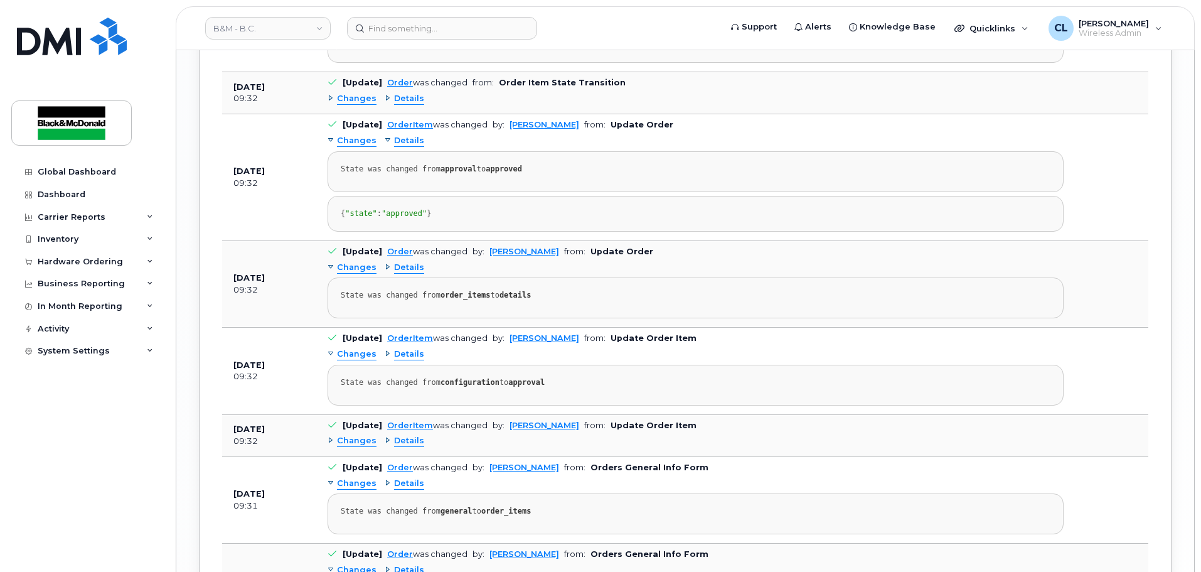
click at [405, 147] on span "Details" at bounding box center [409, 141] width 30 height 12
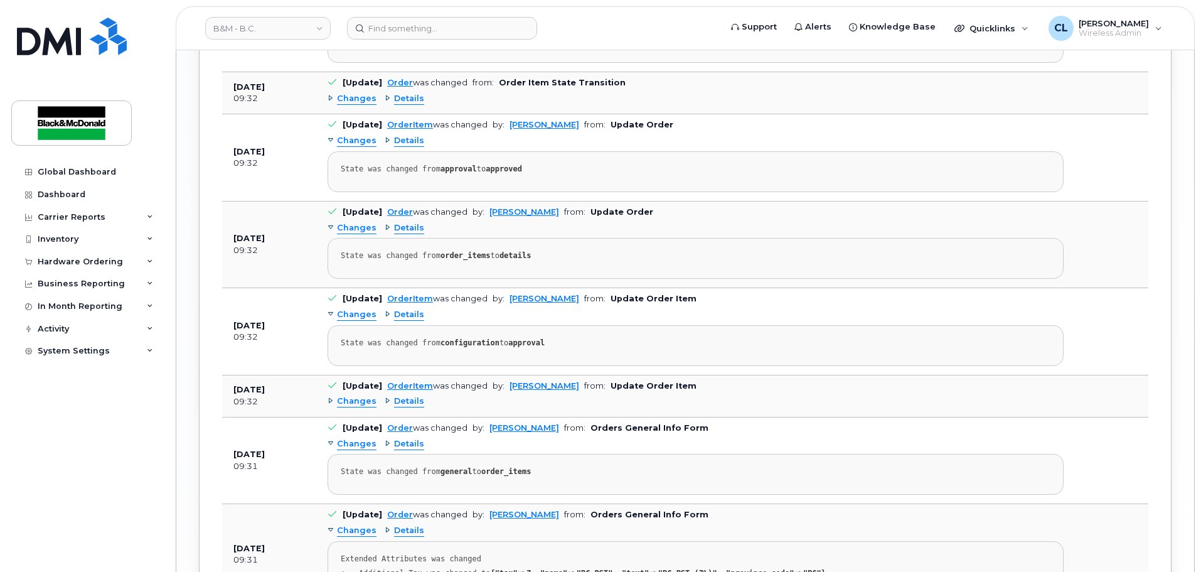
click at [394, 234] on span "Details" at bounding box center [409, 228] width 30 height 12
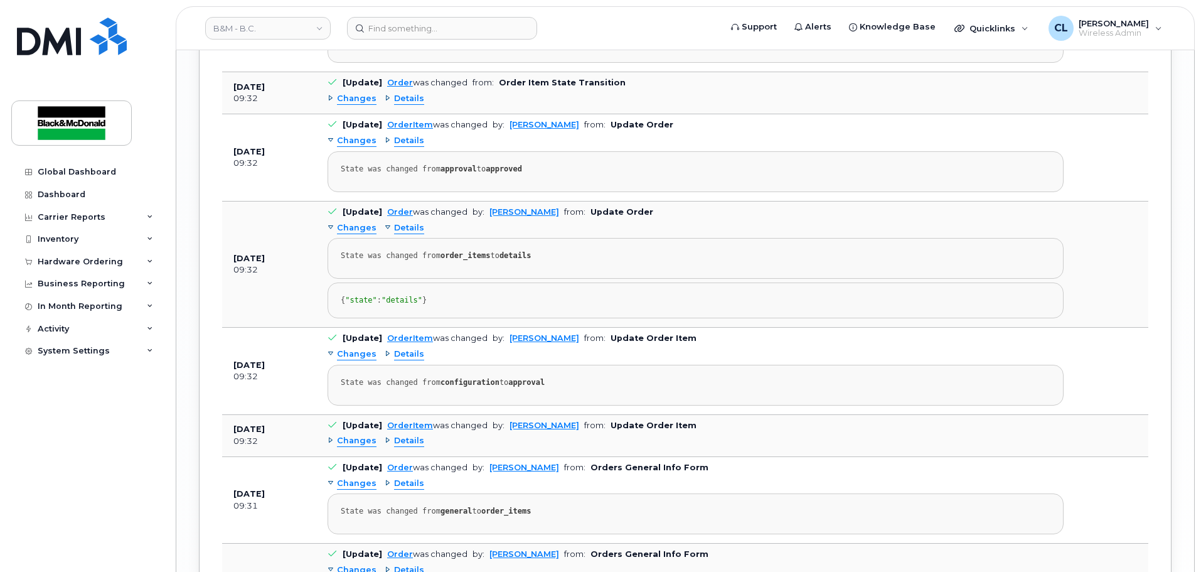
click at [394, 234] on span "Details" at bounding box center [409, 228] width 30 height 12
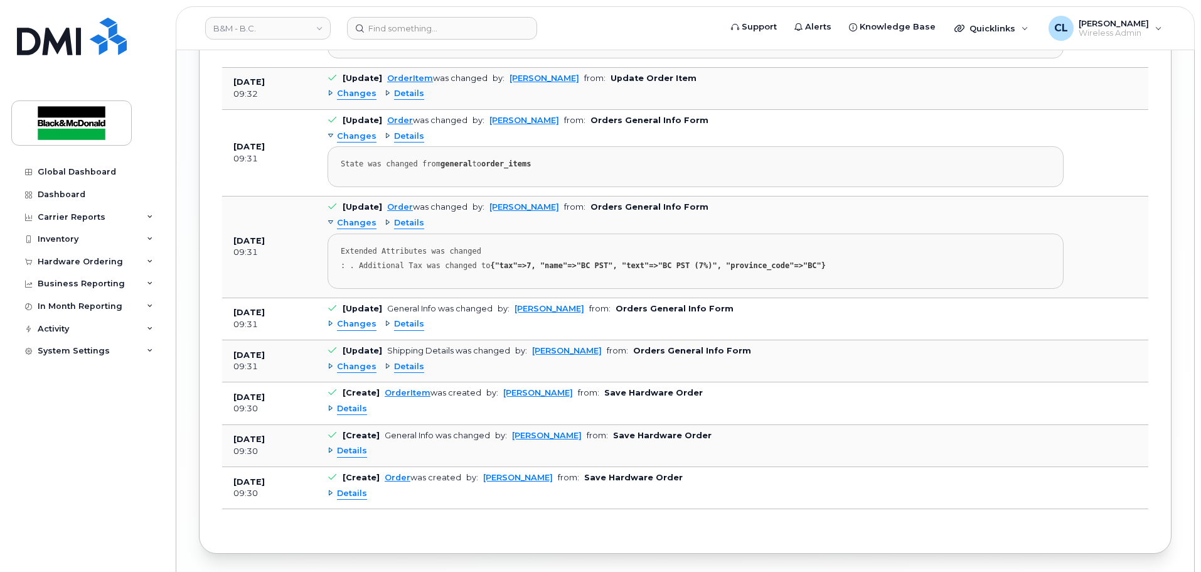
scroll to position [2771, 0]
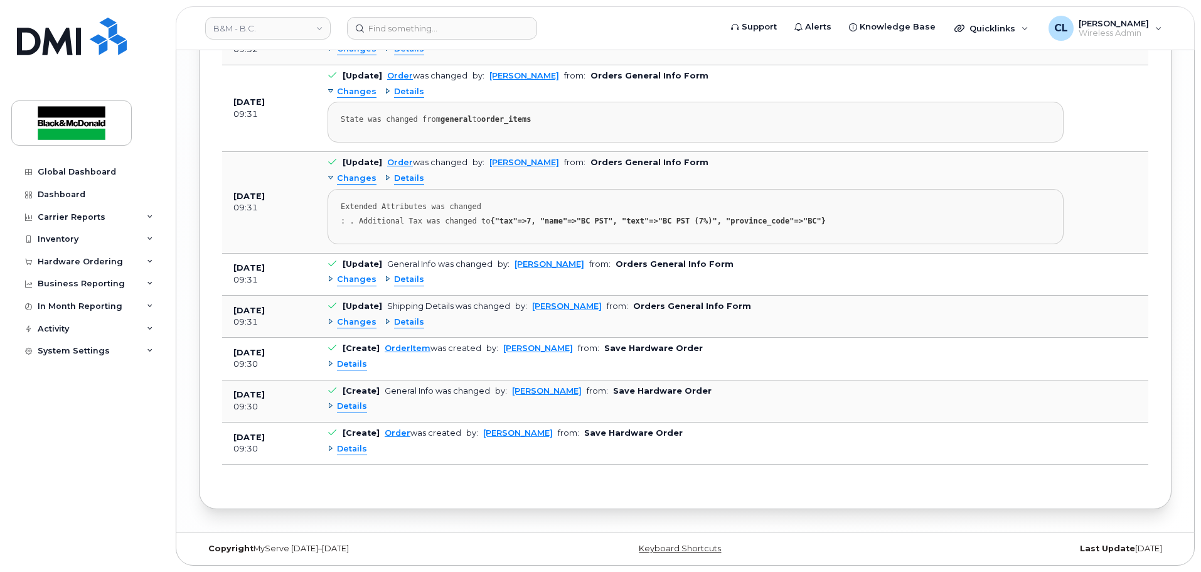
click at [410, 269] on td "[Update] General Info was changed by: [PERSON_NAME] from: Orders General Info F…" at bounding box center [695, 275] width 759 height 42
click at [410, 282] on span "Details" at bounding box center [409, 280] width 30 height 12
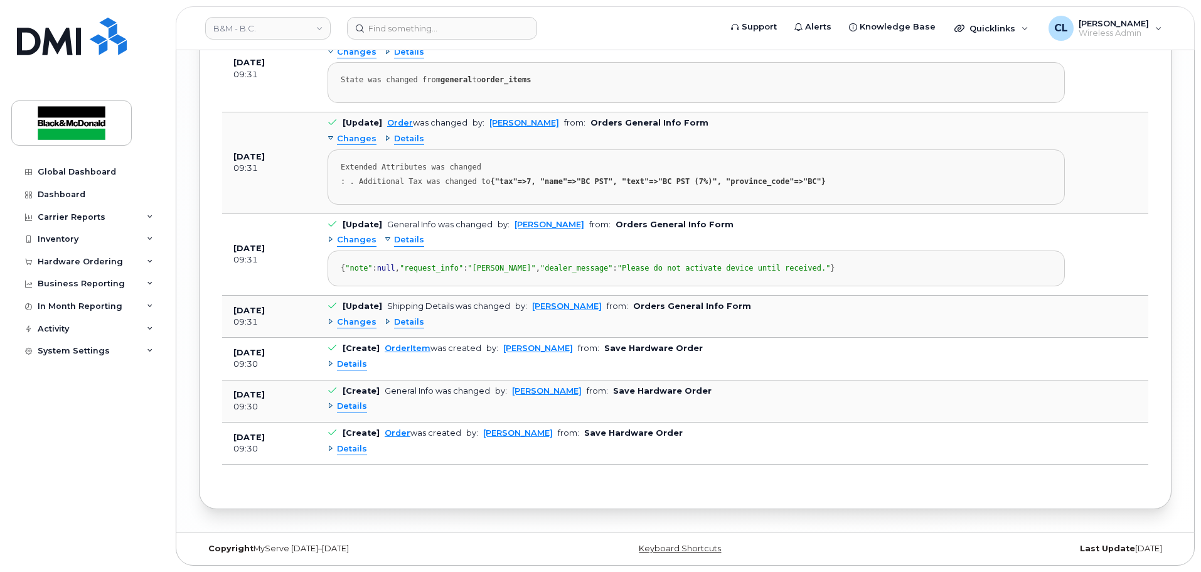
click at [410, 246] on span "Details" at bounding box center [409, 240] width 30 height 12
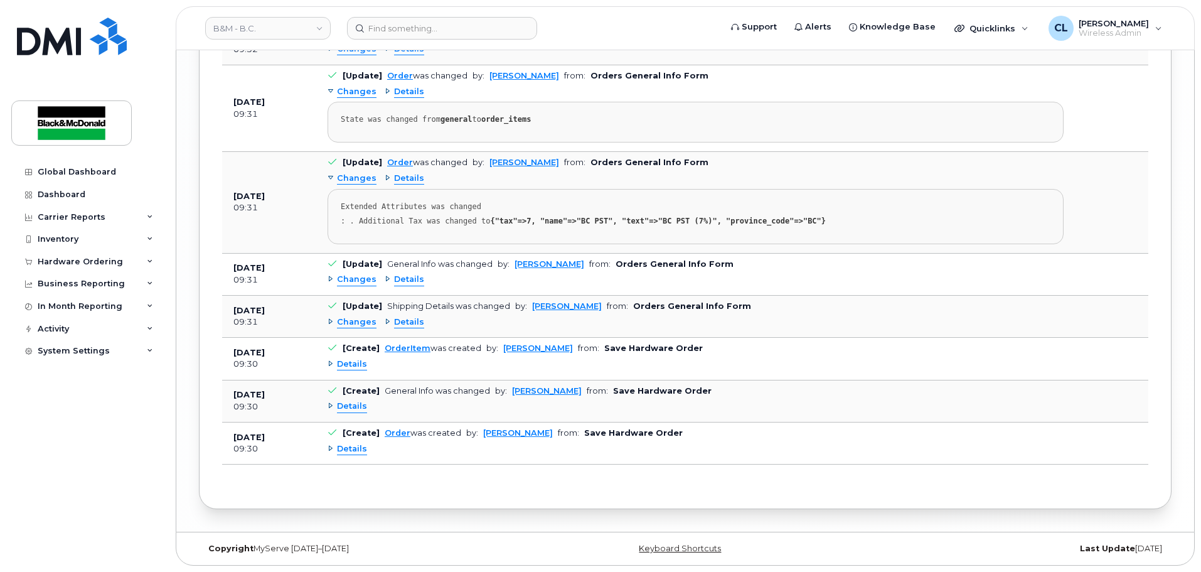
click at [404, 321] on span "Details" at bounding box center [409, 322] width 30 height 12
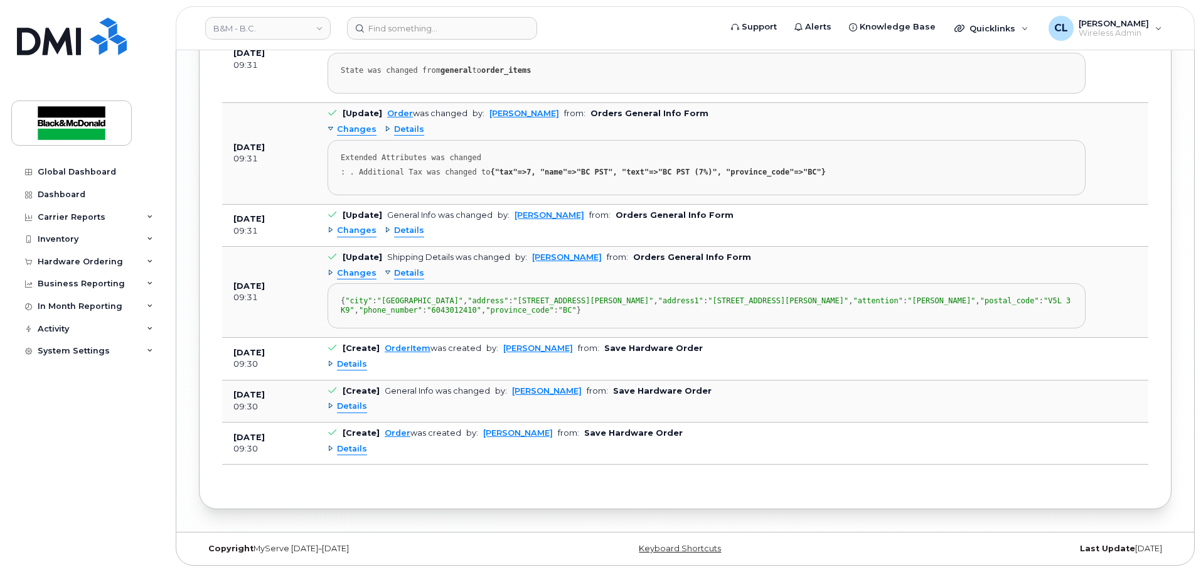
click at [404, 279] on span "Details" at bounding box center [409, 273] width 30 height 12
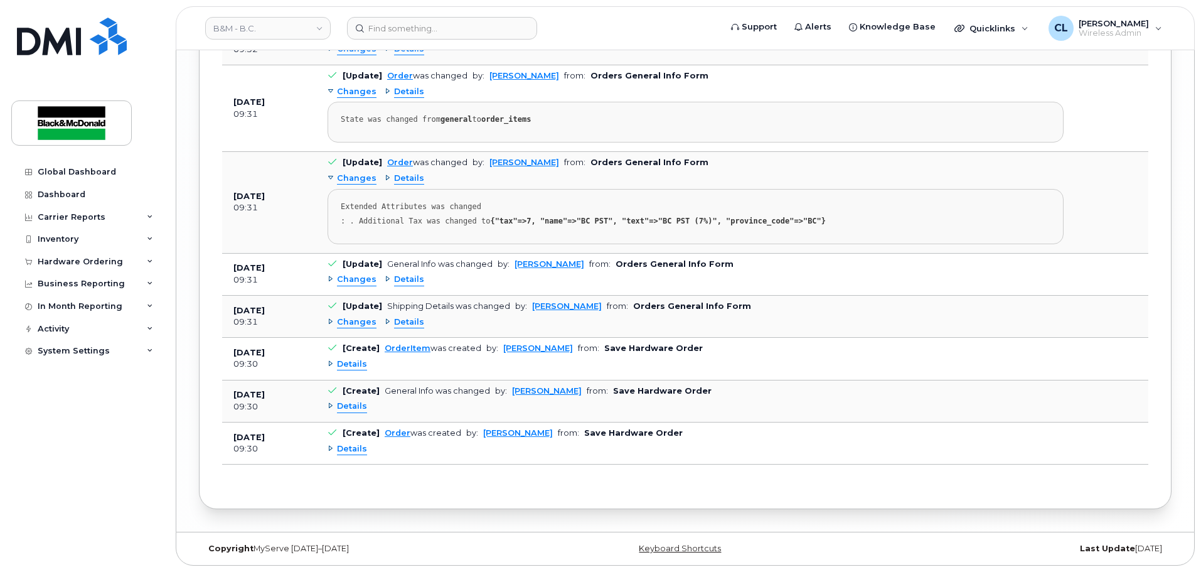
click at [355, 361] on span "Details" at bounding box center [352, 364] width 30 height 12
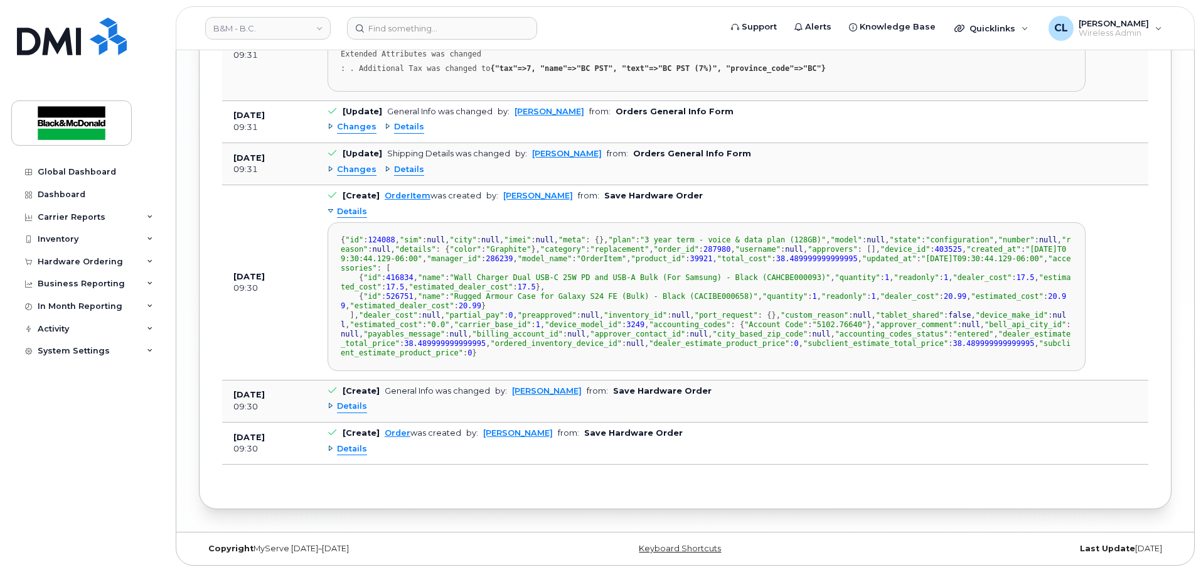
scroll to position [3151, 0]
click at [353, 405] on span "Details" at bounding box center [352, 406] width 30 height 12
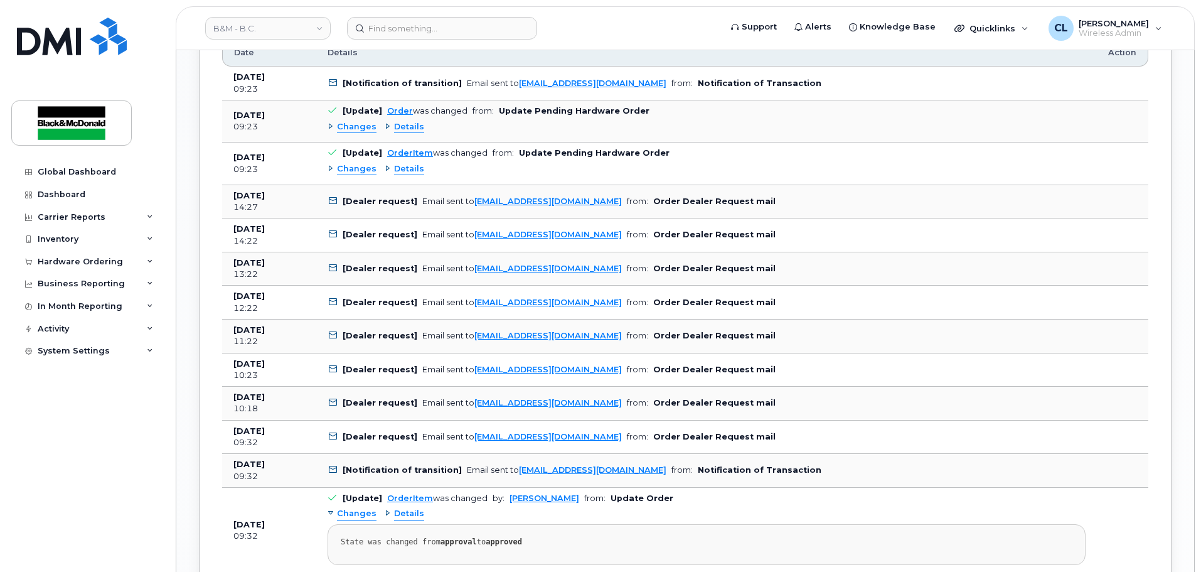
scroll to position [1835, 0]
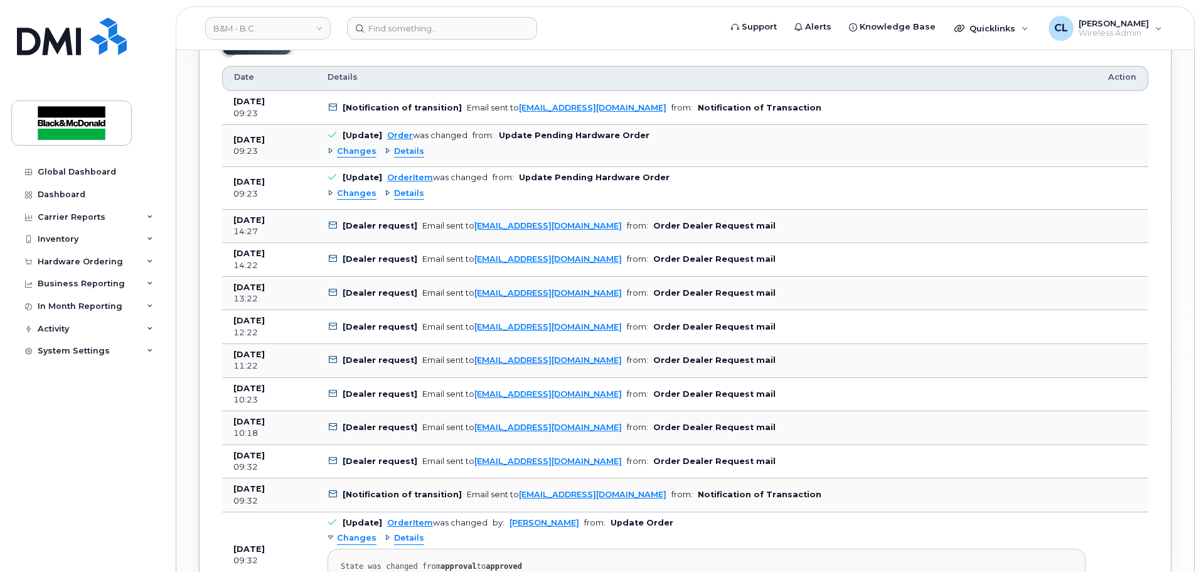
click at [394, 200] on span "Details" at bounding box center [409, 194] width 30 height 12
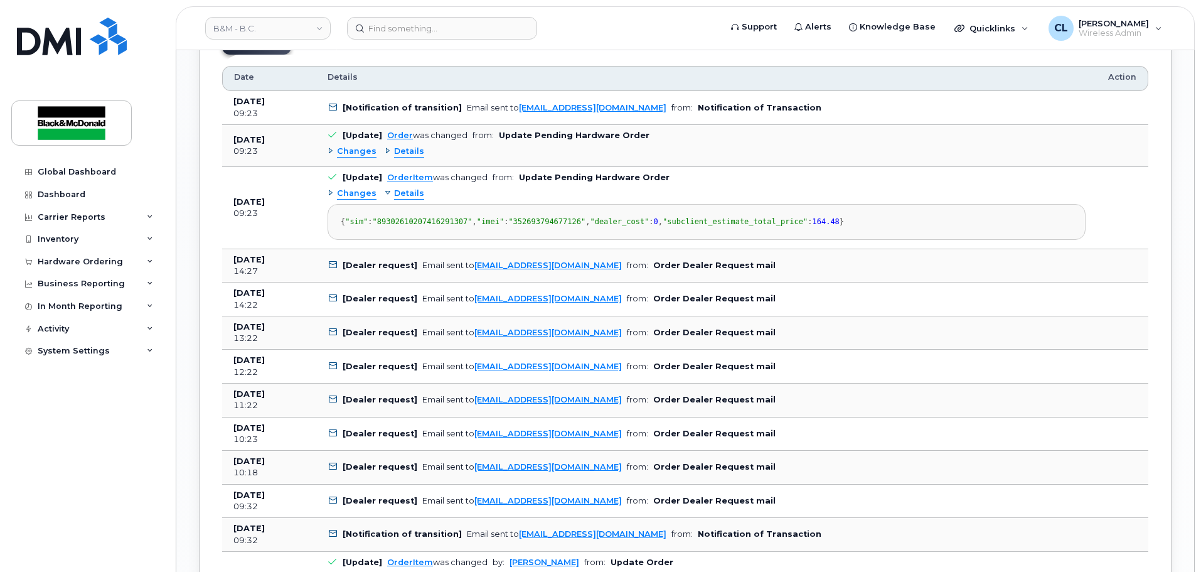
click at [412, 158] on span "Details" at bounding box center [409, 152] width 30 height 12
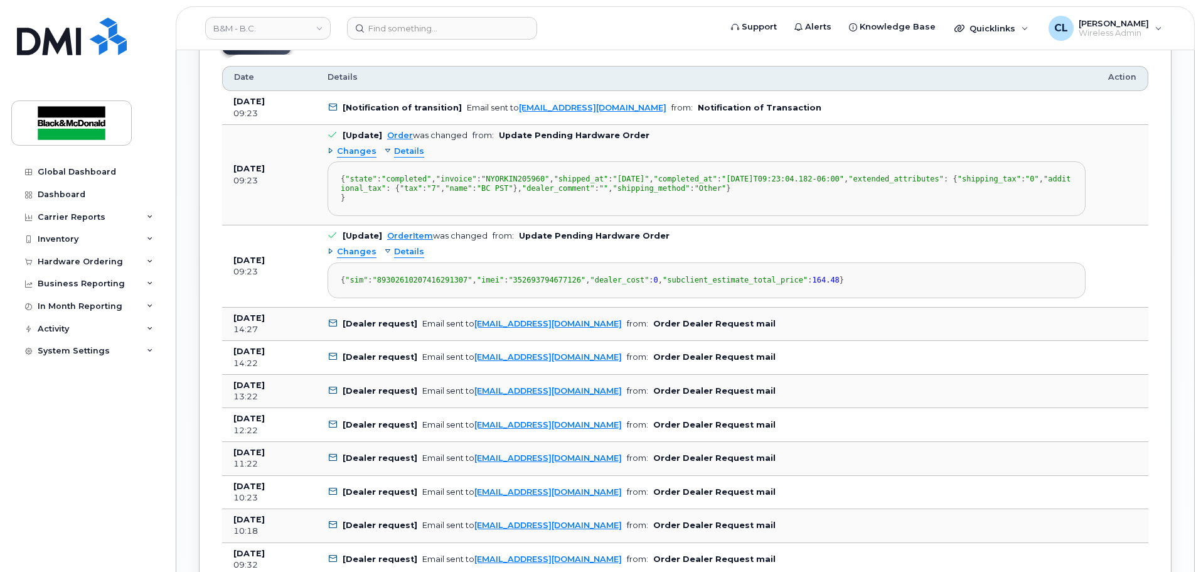
click at [405, 158] on span "Details" at bounding box center [409, 152] width 30 height 12
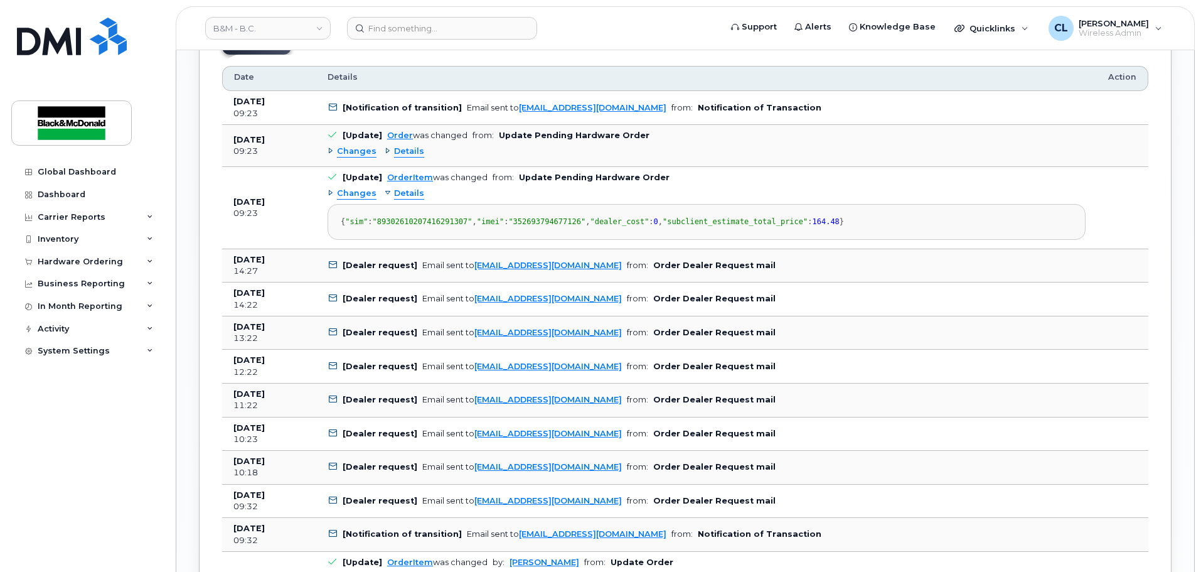
click at [409, 200] on span "Details" at bounding box center [409, 194] width 30 height 12
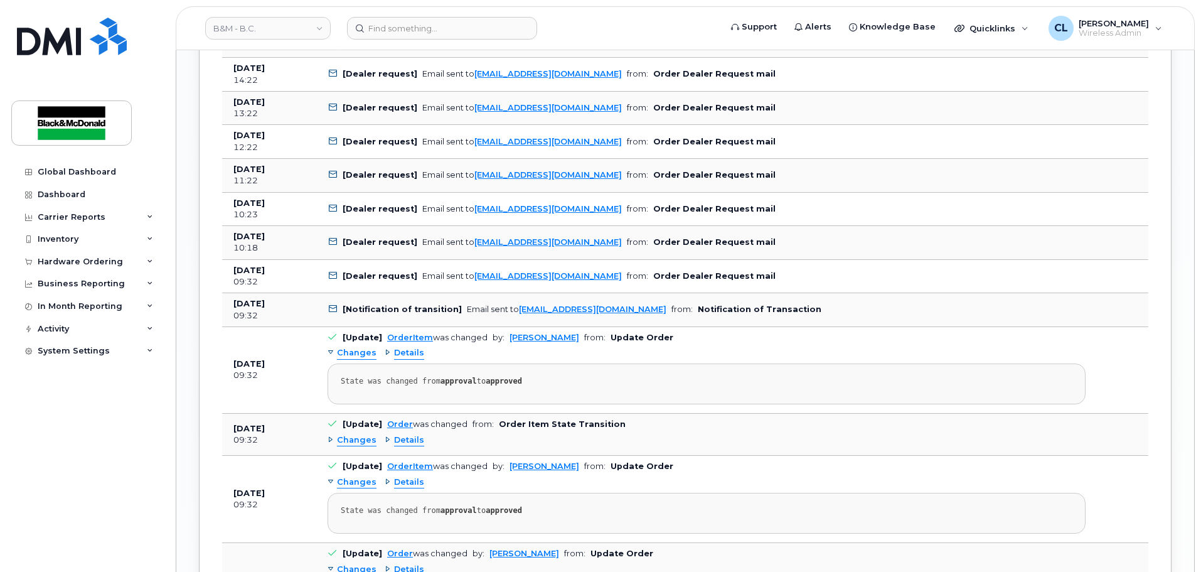
scroll to position [2023, 0]
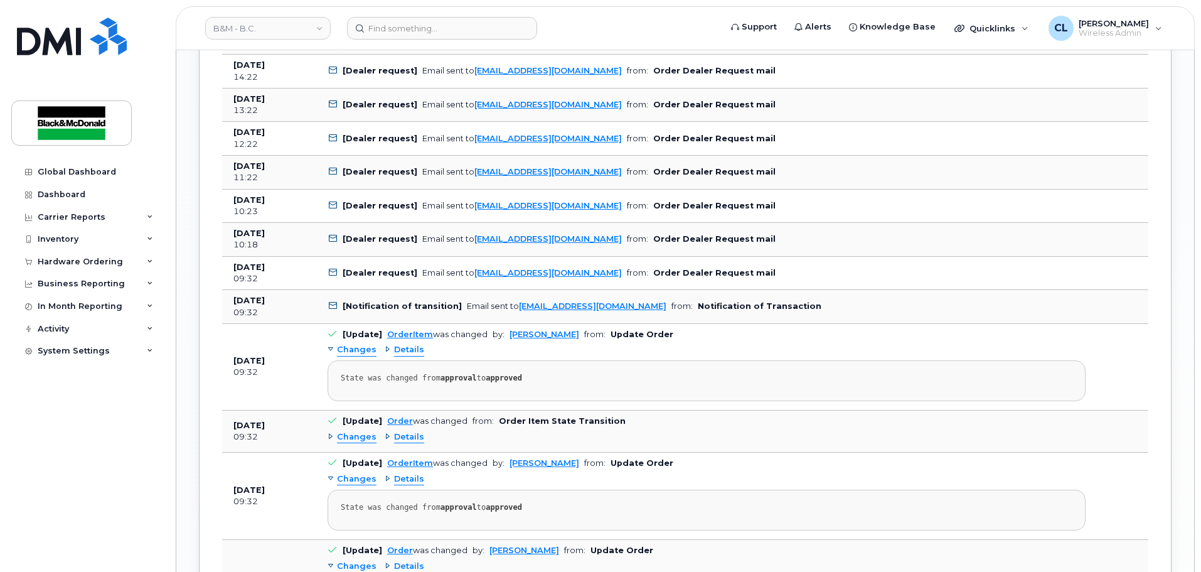
click at [406, 356] on span "Details" at bounding box center [409, 350] width 30 height 12
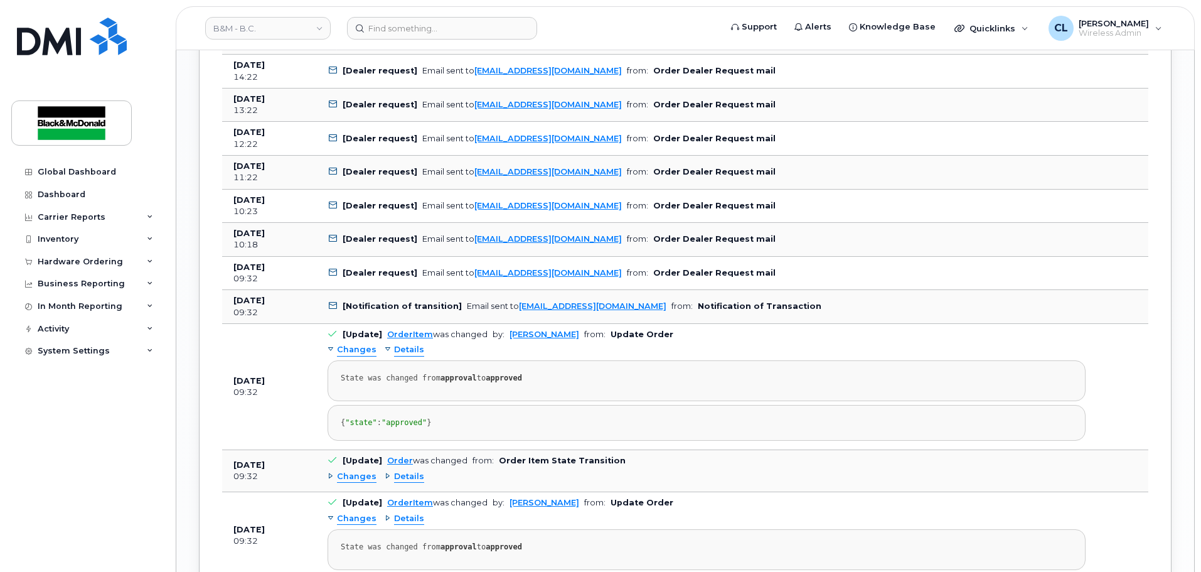
click at [406, 356] on span "Details" at bounding box center [409, 350] width 30 height 12
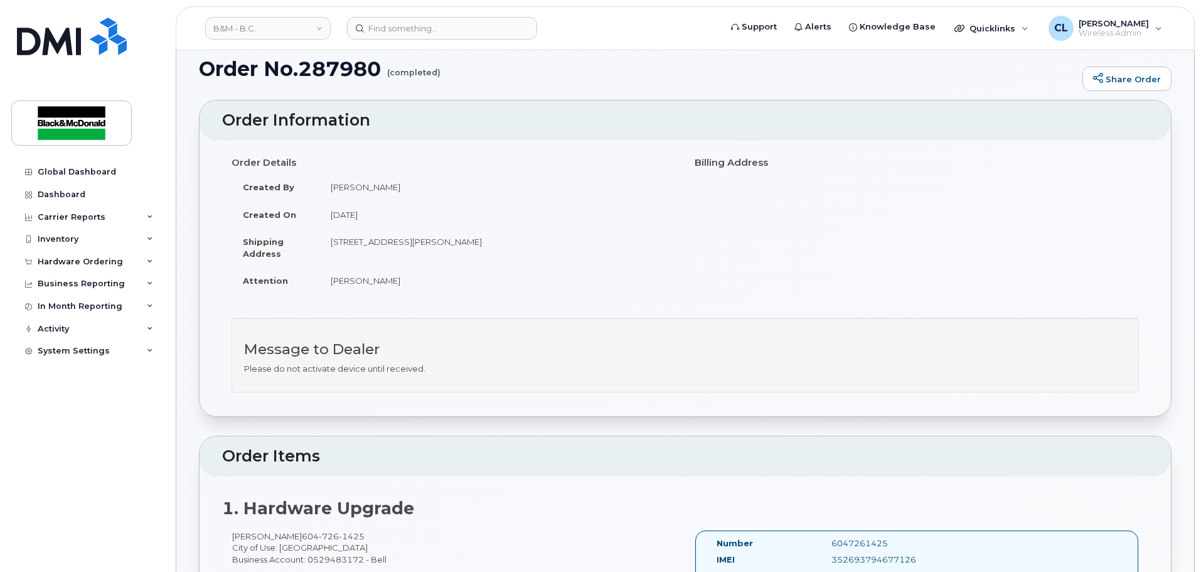
scroll to position [0, 0]
